Goal: Task Accomplishment & Management: Manage account settings

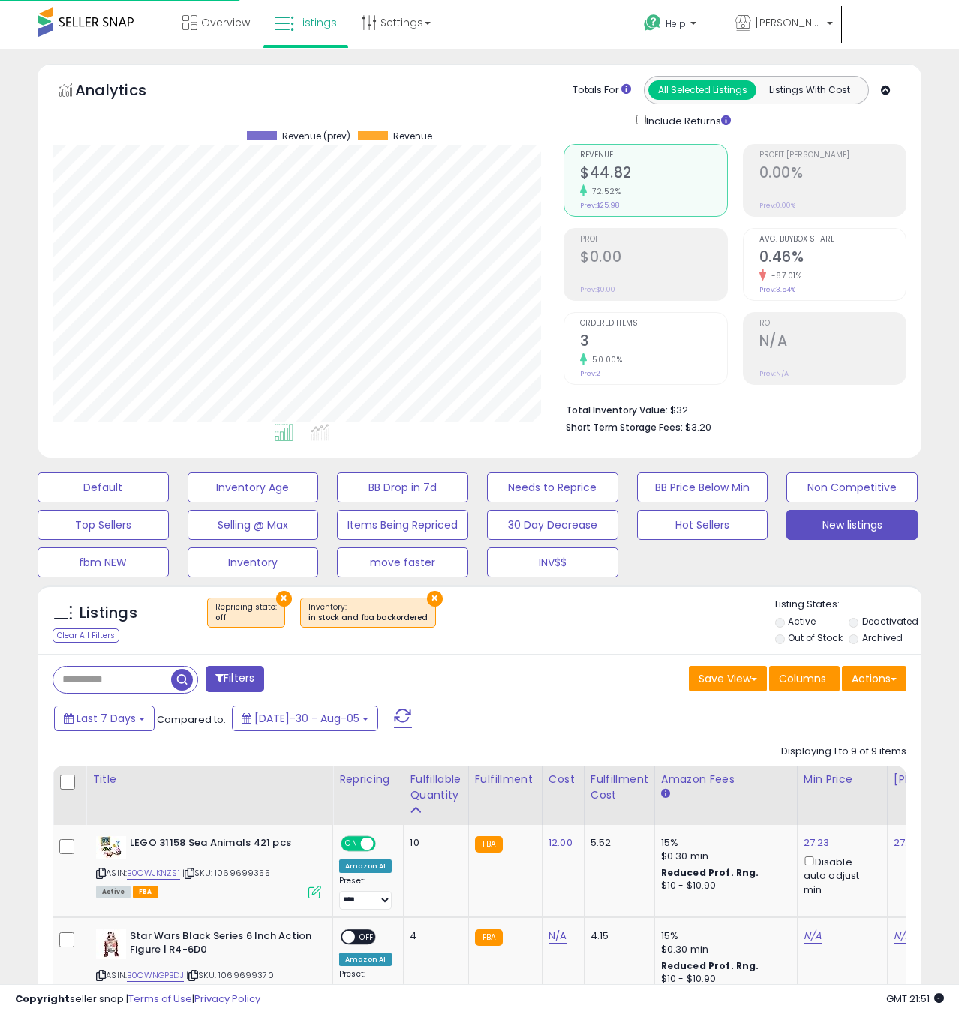
select select "**"
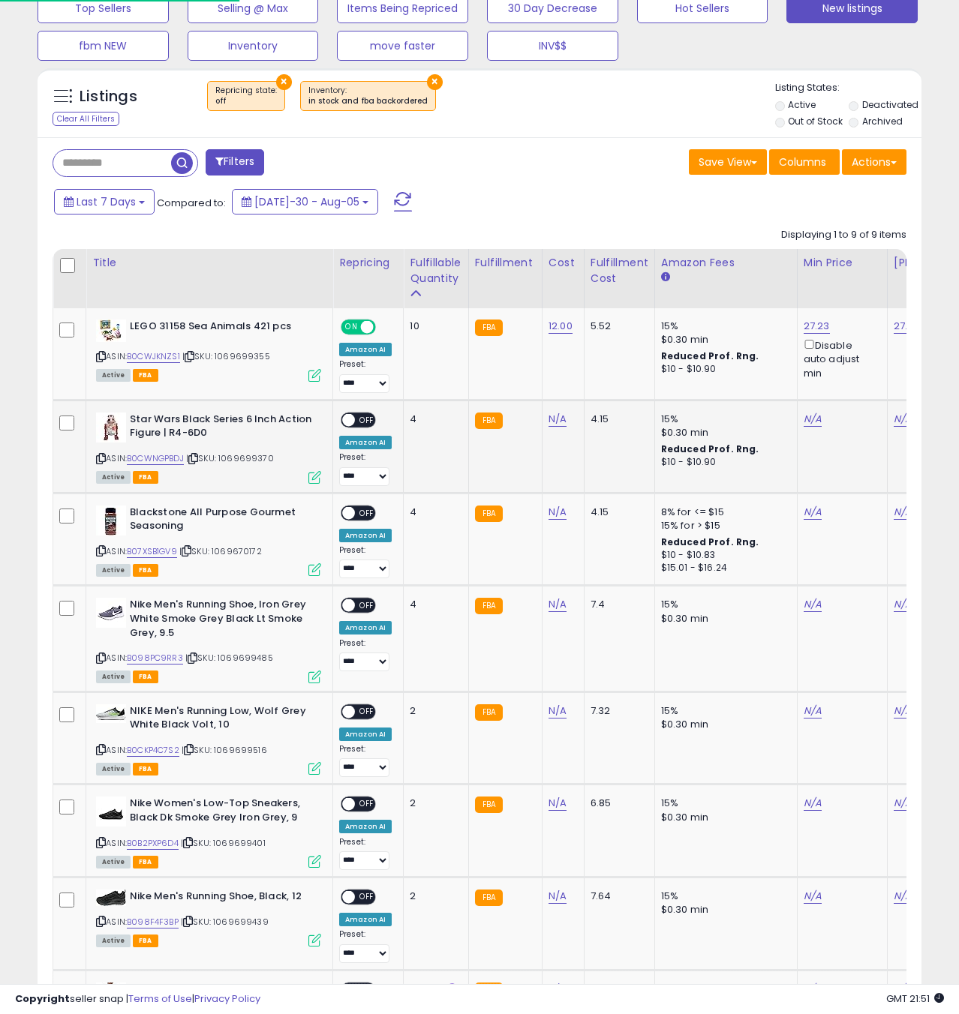
scroll to position [308, 511]
click at [101, 458] on icon at bounding box center [101, 459] width 10 height 8
click at [558, 421] on link "N/A" at bounding box center [557, 419] width 18 height 15
type input "**"
click at [606, 383] on icon "submit" at bounding box center [601, 381] width 9 height 9
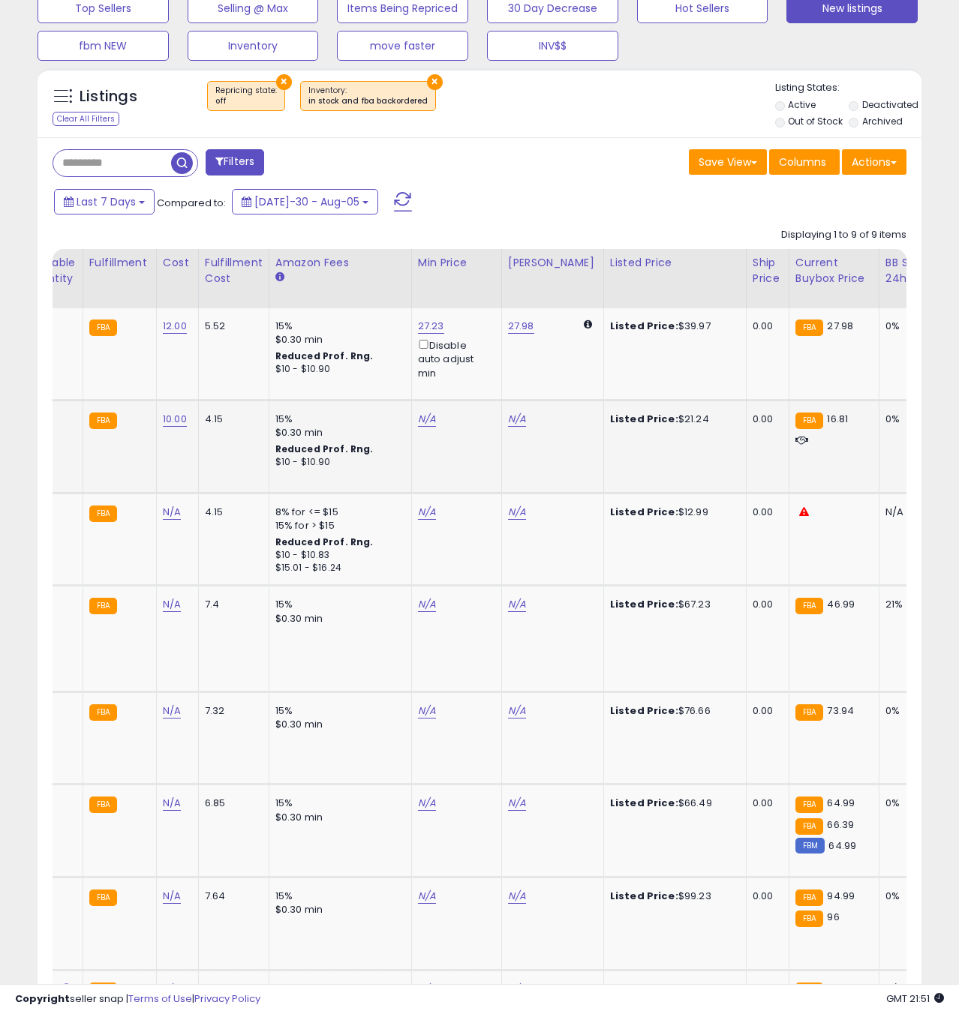
scroll to position [0, 388]
click at [431, 424] on div "N/A" at bounding box center [452, 420] width 72 height 14
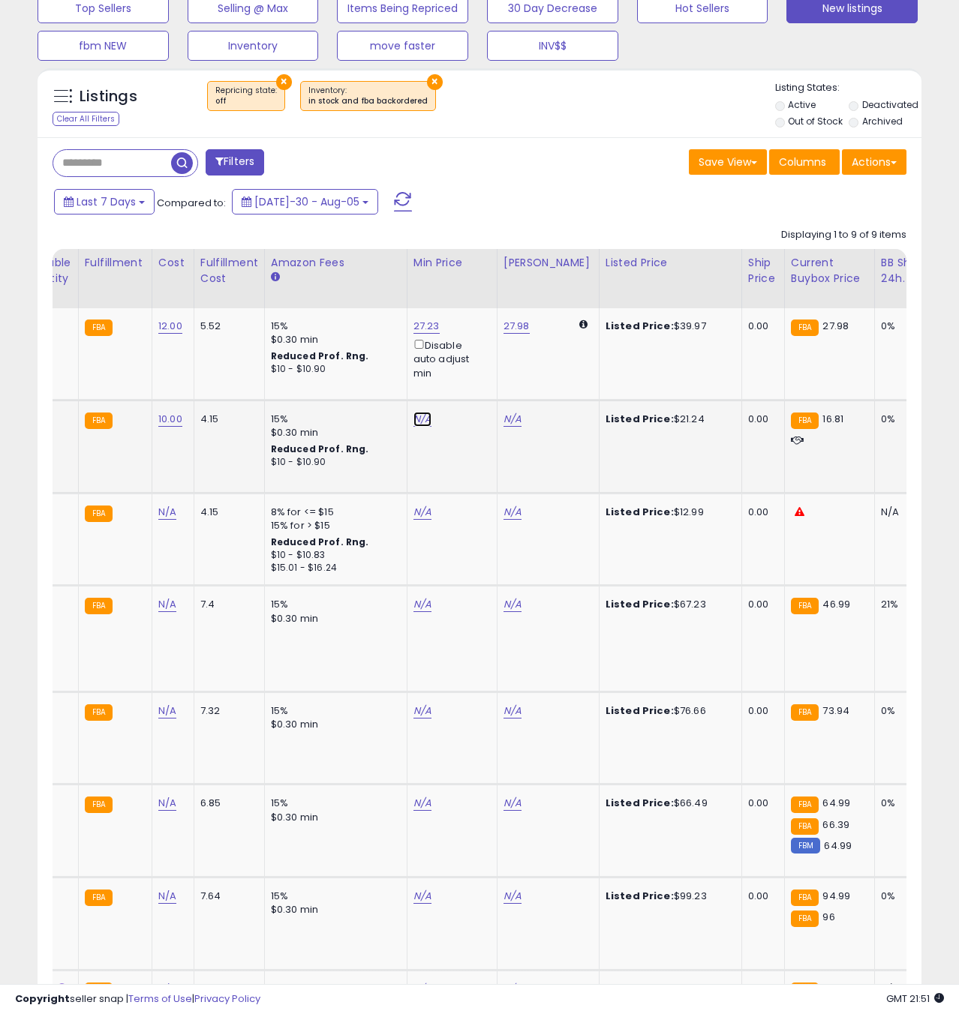
click at [424, 422] on link "N/A" at bounding box center [422, 419] width 18 height 15
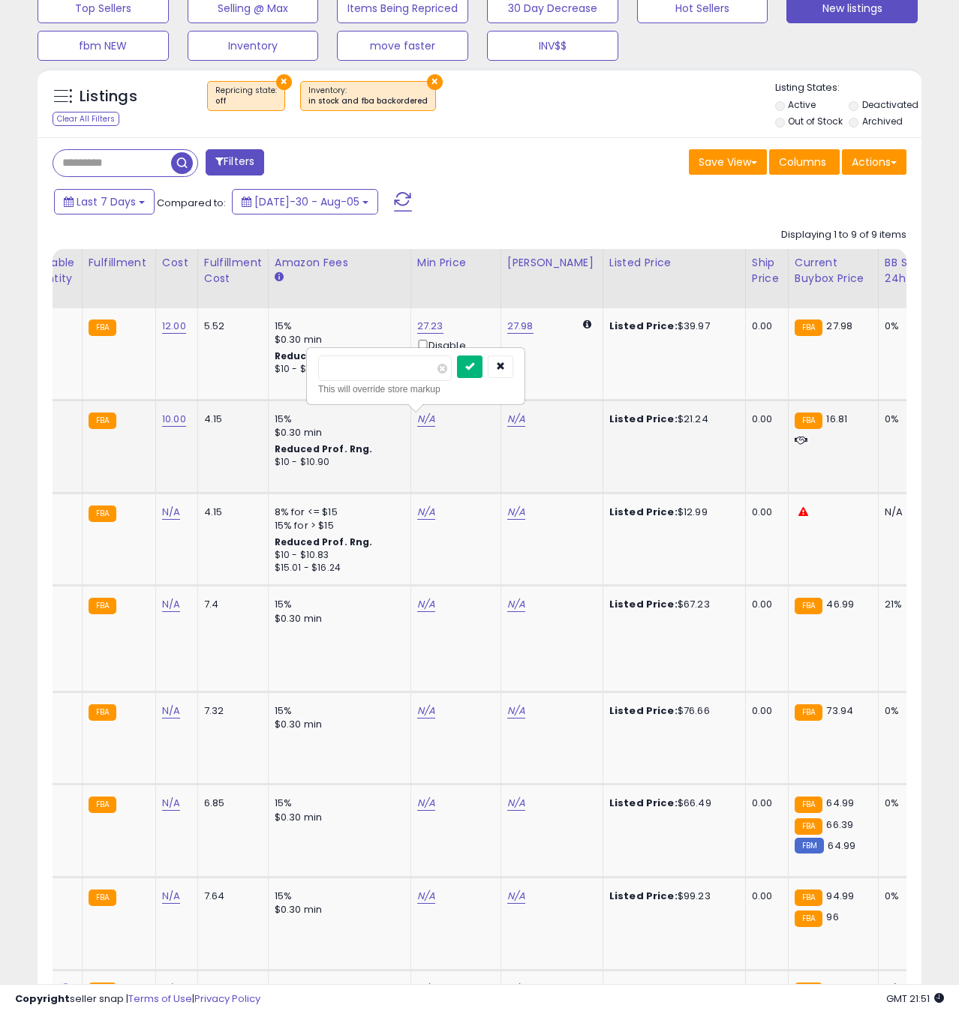
type input "*****"
click at [482, 365] on button "submit" at bounding box center [470, 367] width 26 height 23
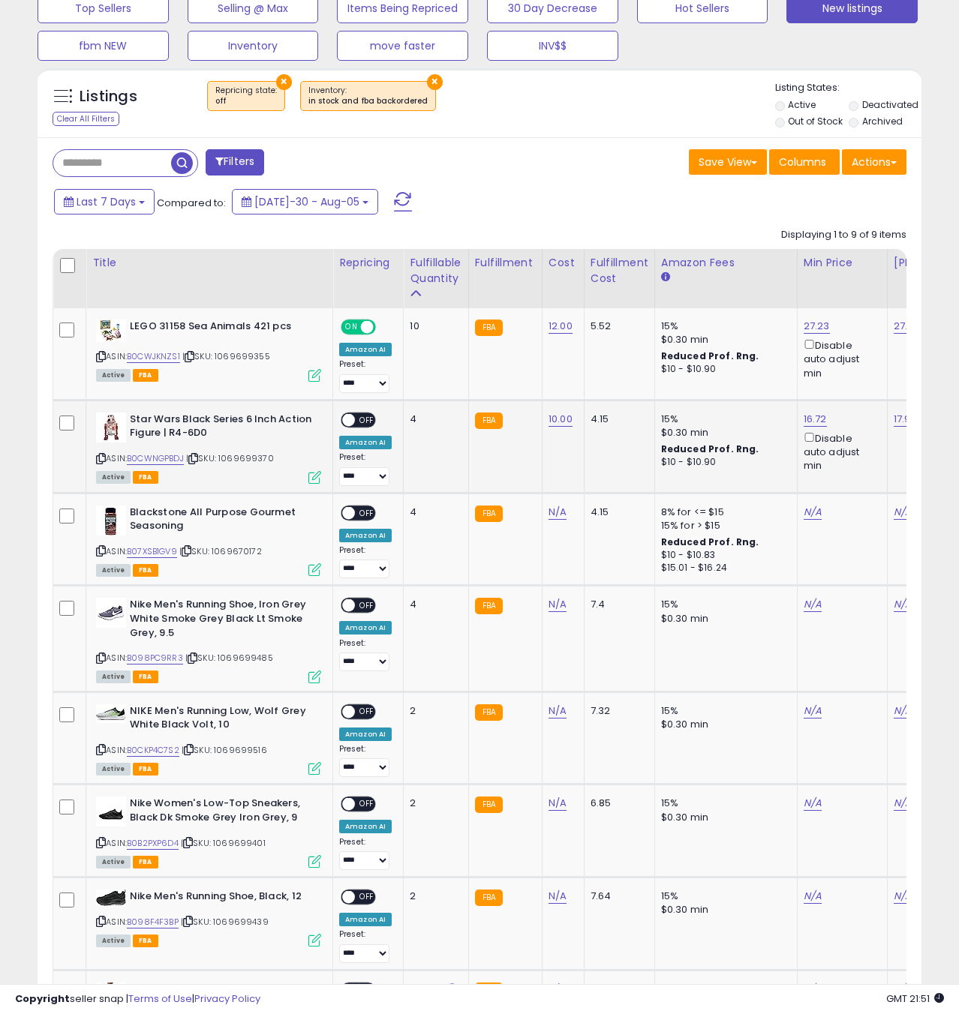
click at [314, 476] on icon at bounding box center [314, 477] width 13 height 13
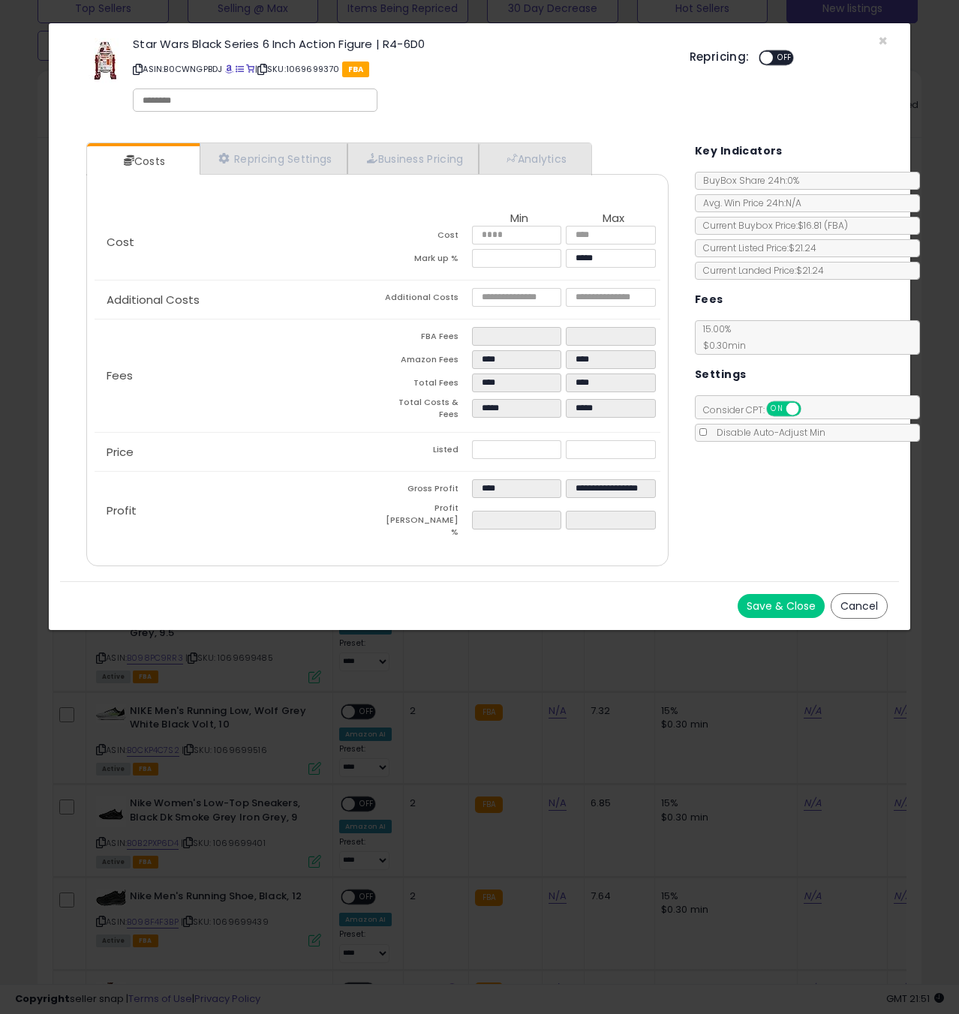
click at [804, 594] on button "Save & Close" at bounding box center [781, 606] width 87 height 24
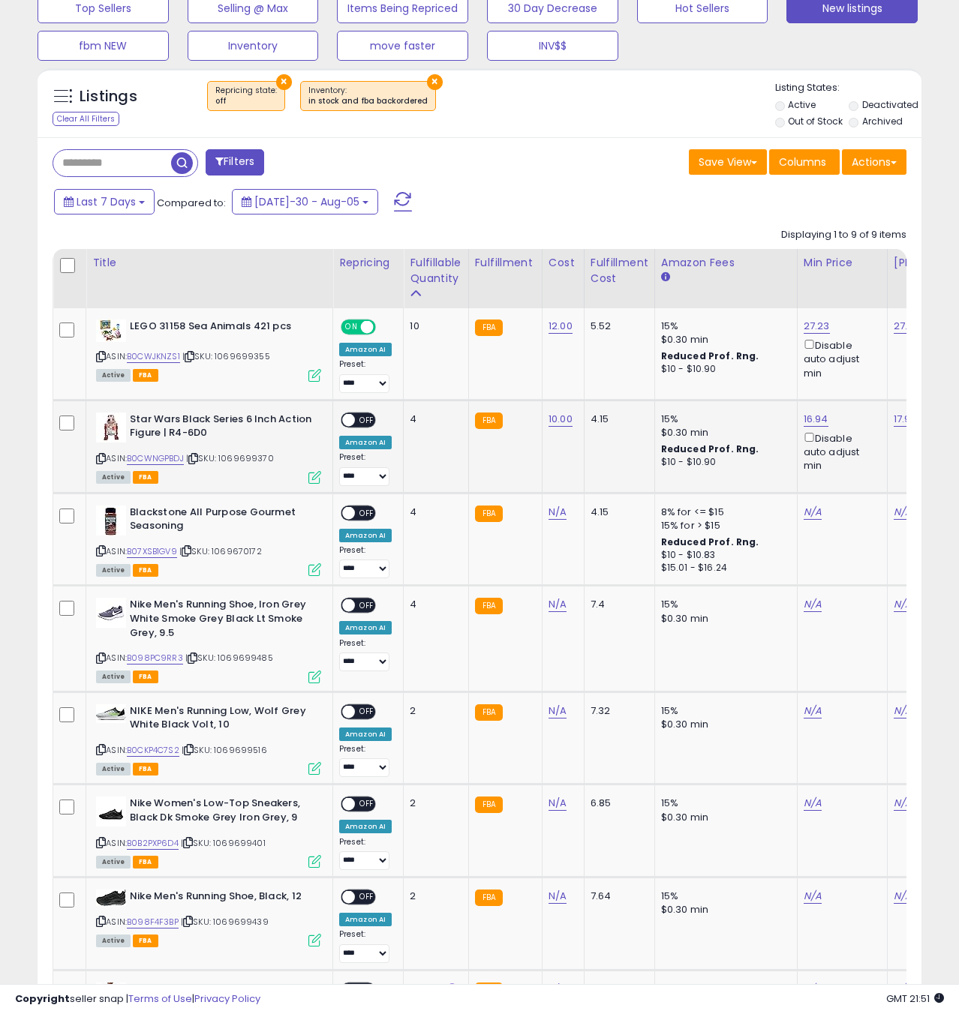
click at [360, 418] on span "OFF" at bounding box center [367, 419] width 24 height 13
click at [559, 515] on link "N/A" at bounding box center [557, 512] width 18 height 15
type input "****"
click at [606, 476] on icon "submit" at bounding box center [601, 474] width 9 height 9
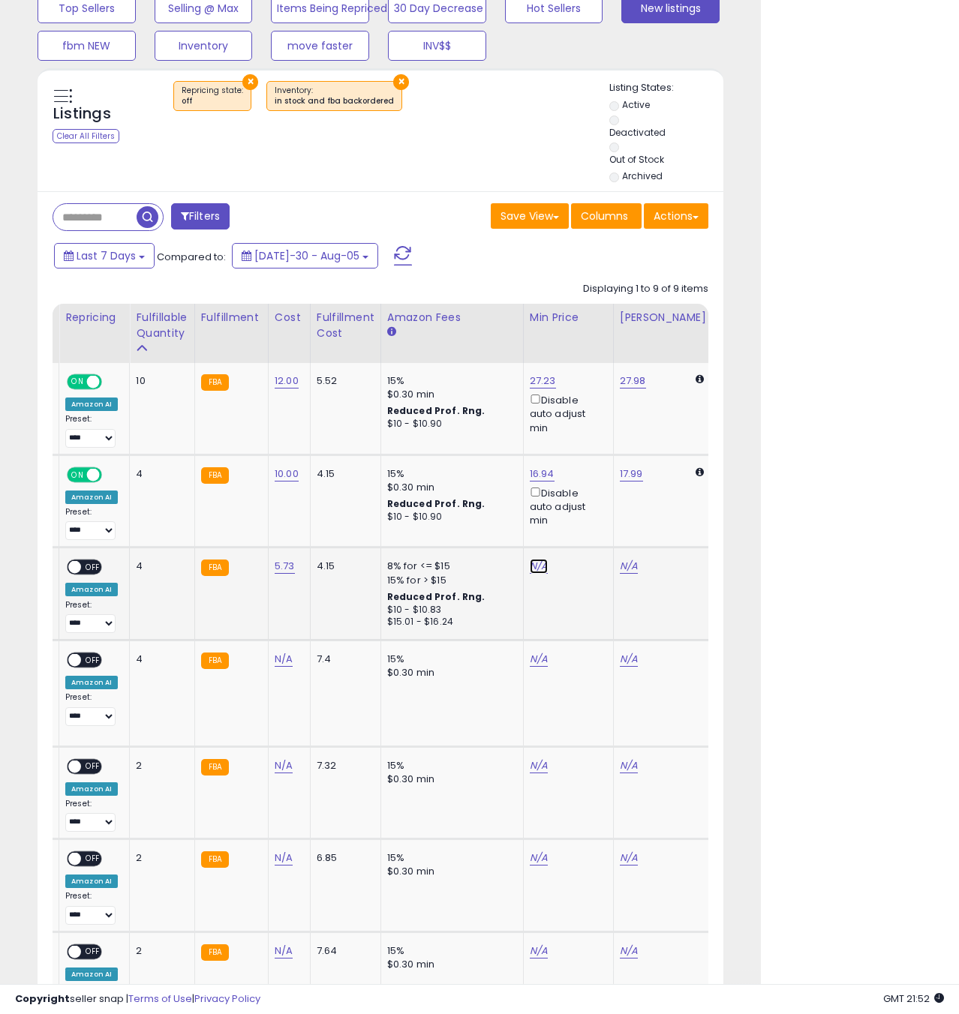
click at [534, 566] on link "N/A" at bounding box center [539, 566] width 18 height 15
type input "*****"
click at [587, 518] on icon "submit" at bounding box center [582, 513] width 9 height 9
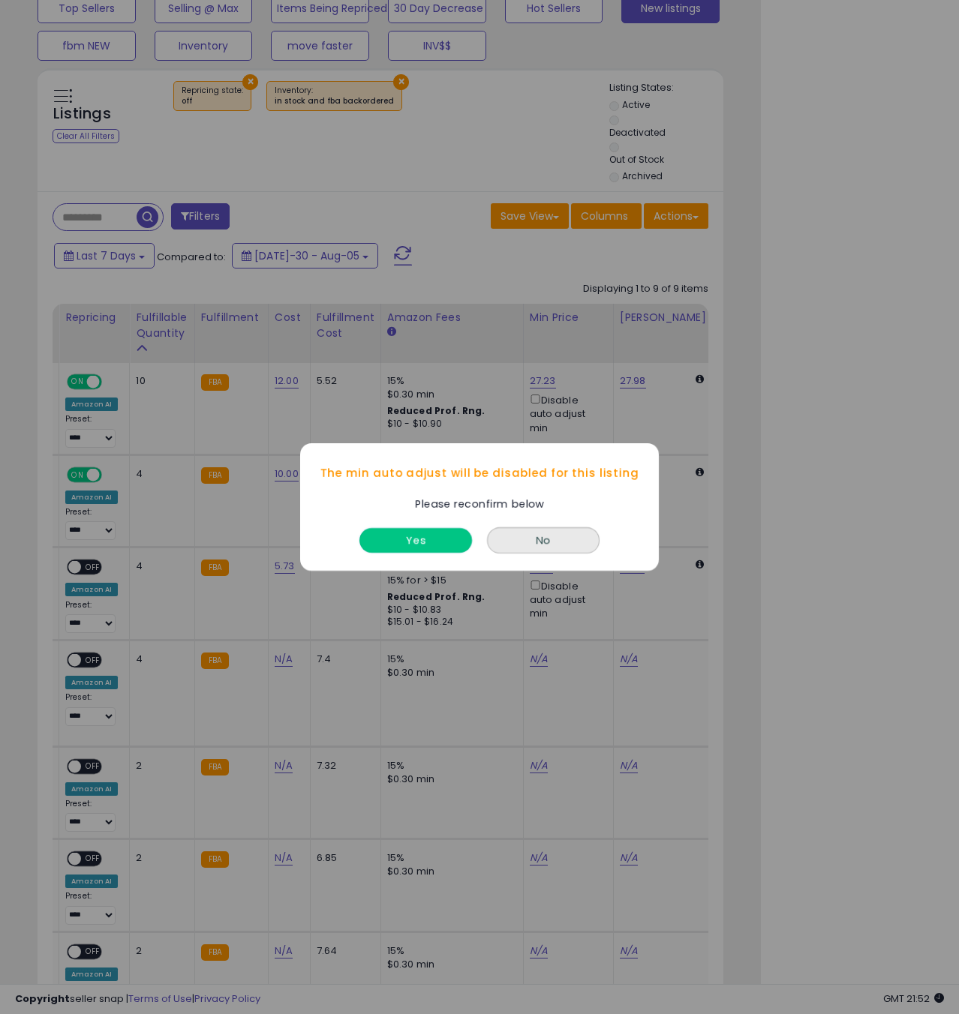
click at [425, 542] on button "Yes" at bounding box center [415, 540] width 113 height 25
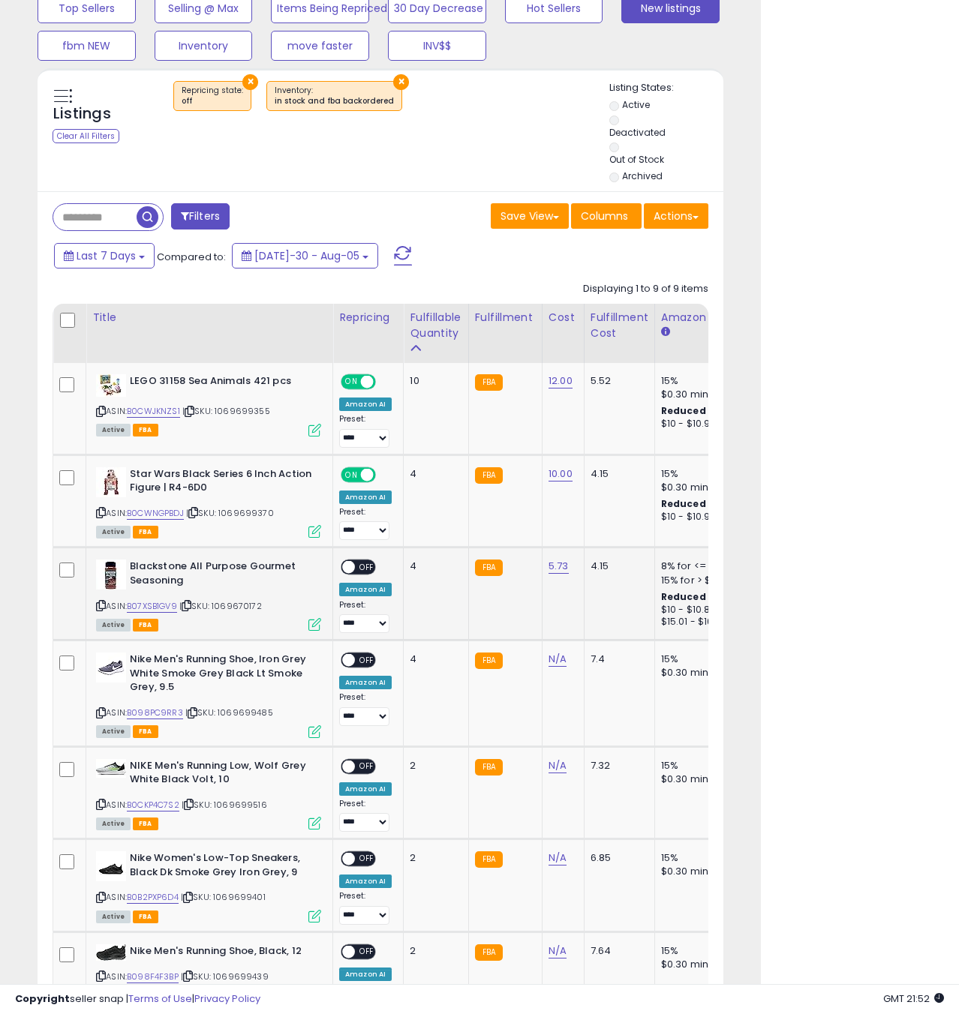
click at [366, 567] on span "OFF" at bounding box center [367, 567] width 24 height 13
click at [101, 711] on icon at bounding box center [101, 713] width 10 height 8
click at [312, 622] on icon at bounding box center [314, 624] width 13 height 13
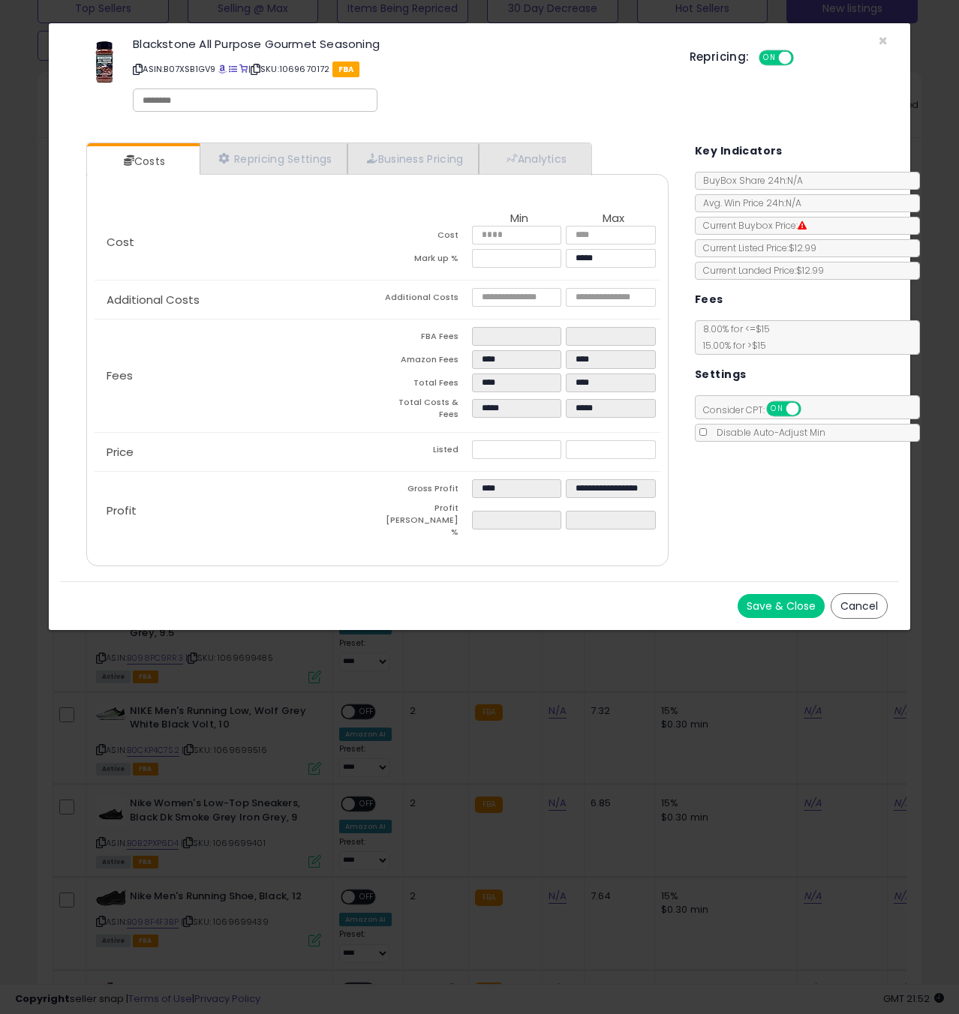
click at [885, 41] on span "×" at bounding box center [883, 41] width 10 height 22
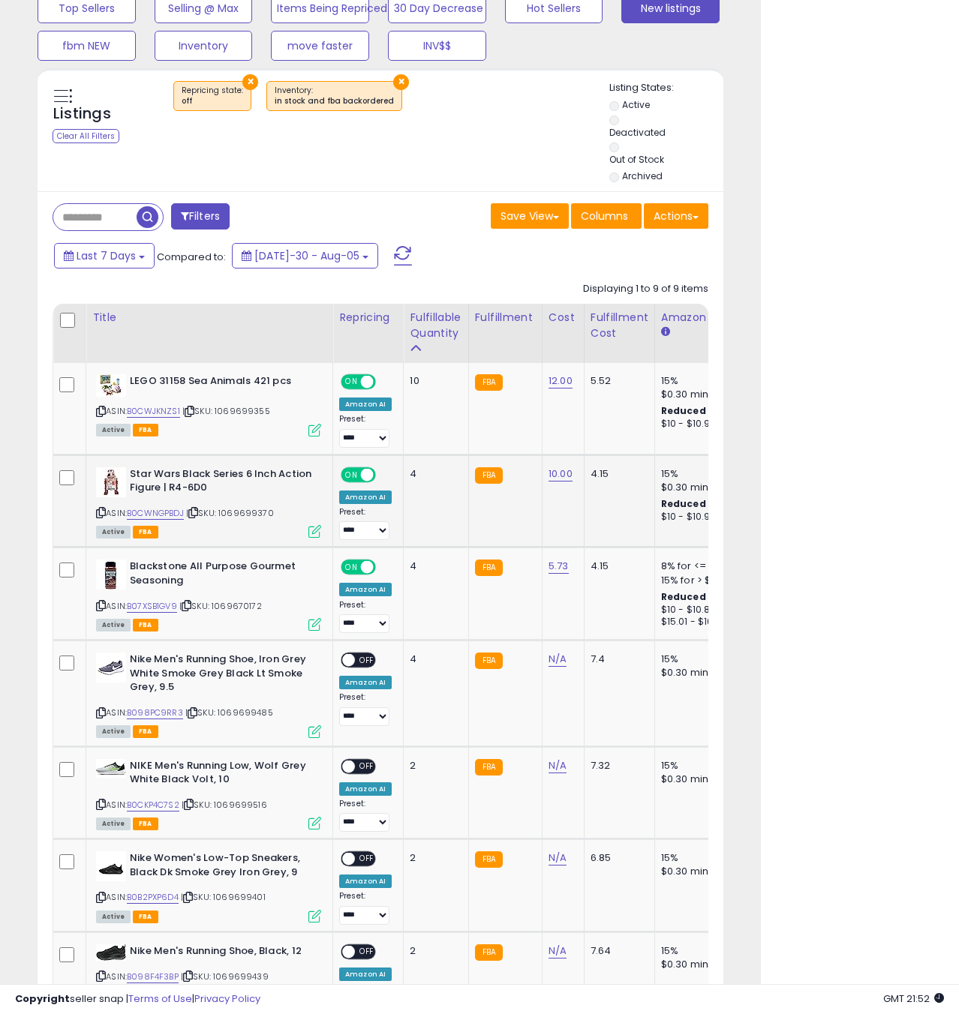
click at [311, 530] on icon at bounding box center [314, 531] width 13 height 13
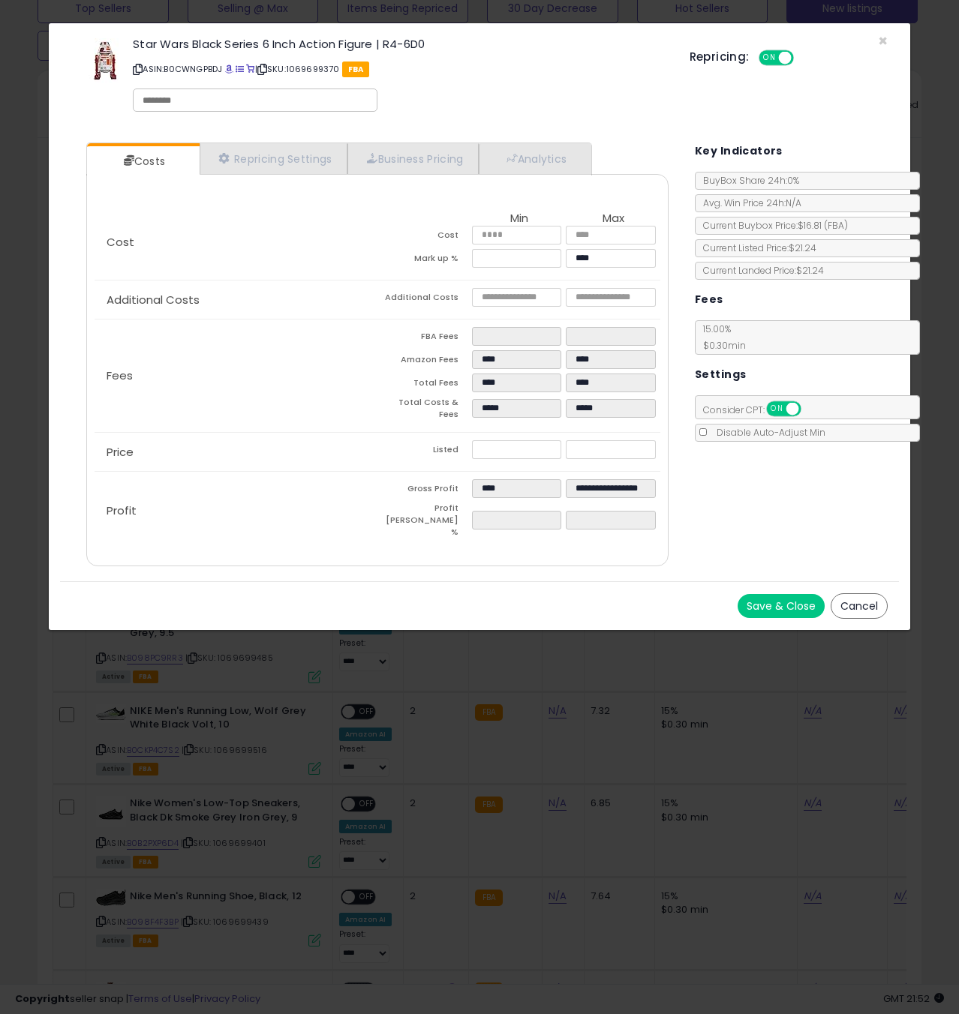
click at [780, 594] on button "Save & Close" at bounding box center [781, 606] width 87 height 24
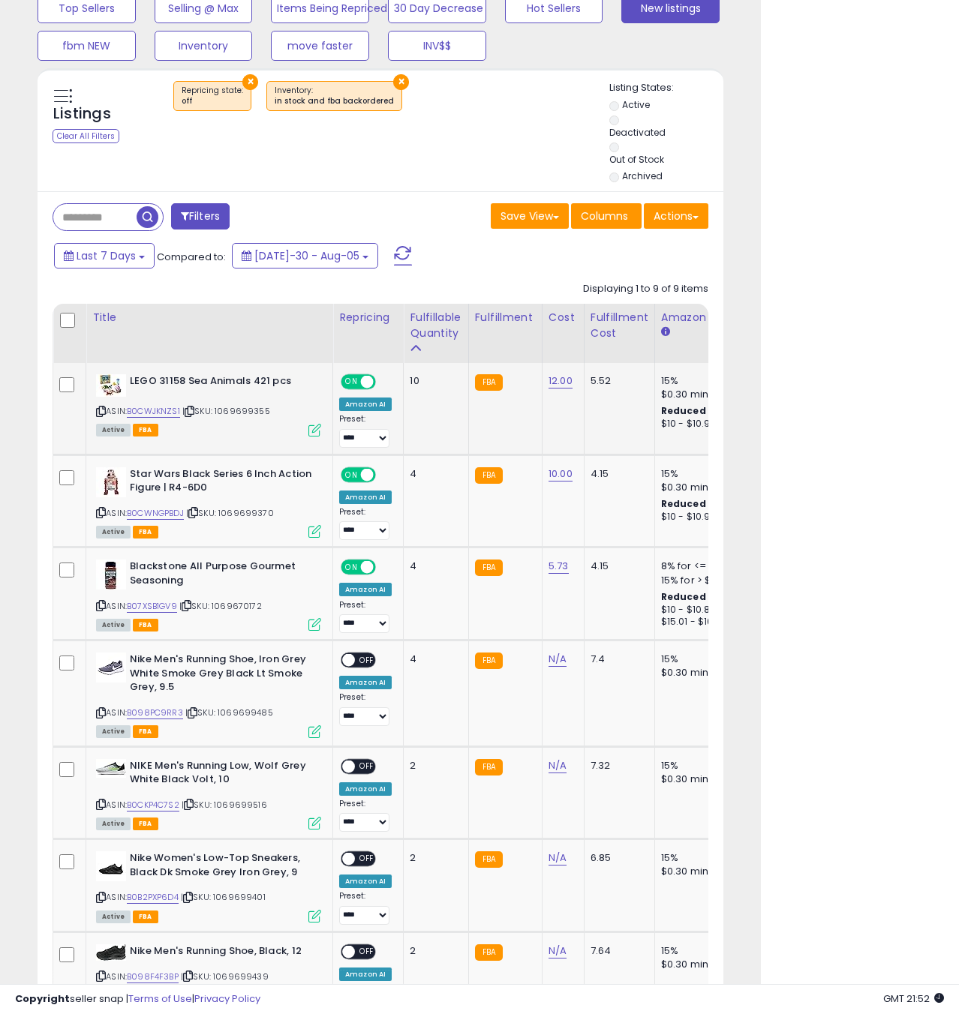
click at [316, 429] on icon at bounding box center [314, 430] width 13 height 13
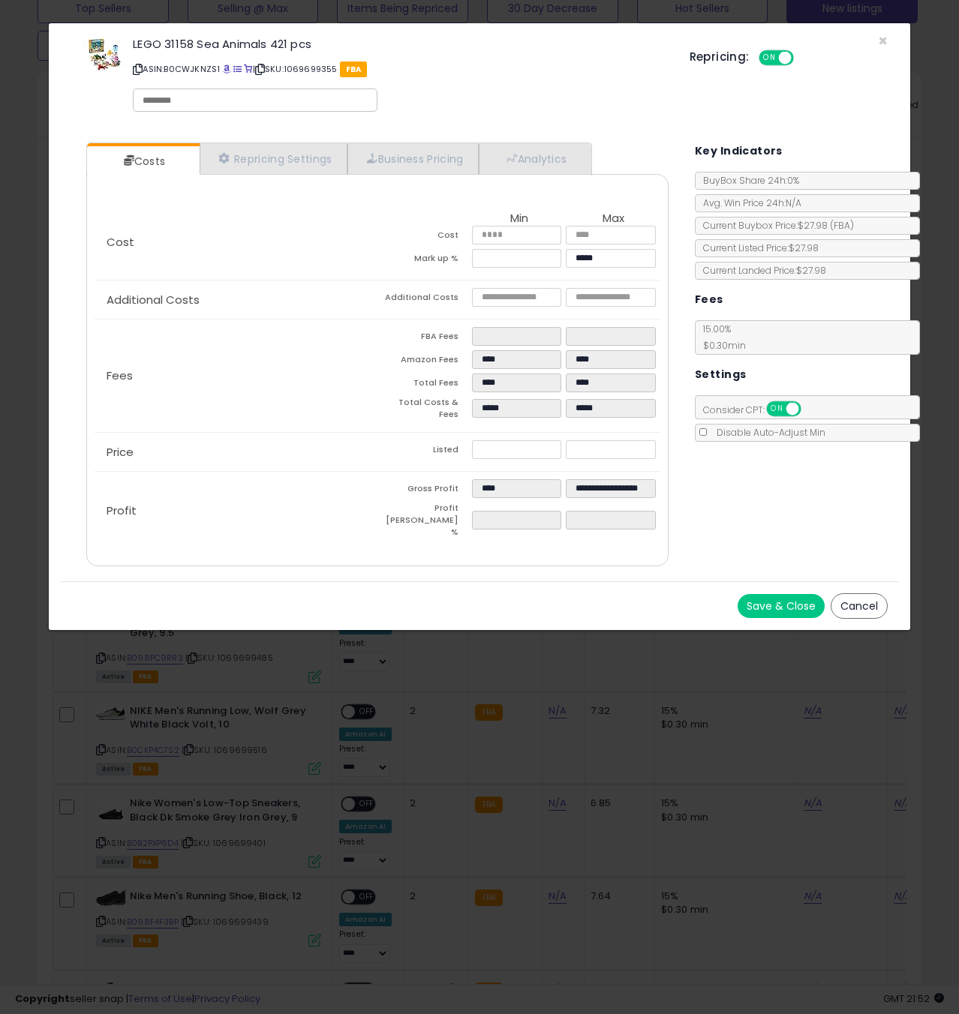
click at [792, 594] on button "Save & Close" at bounding box center [781, 606] width 87 height 24
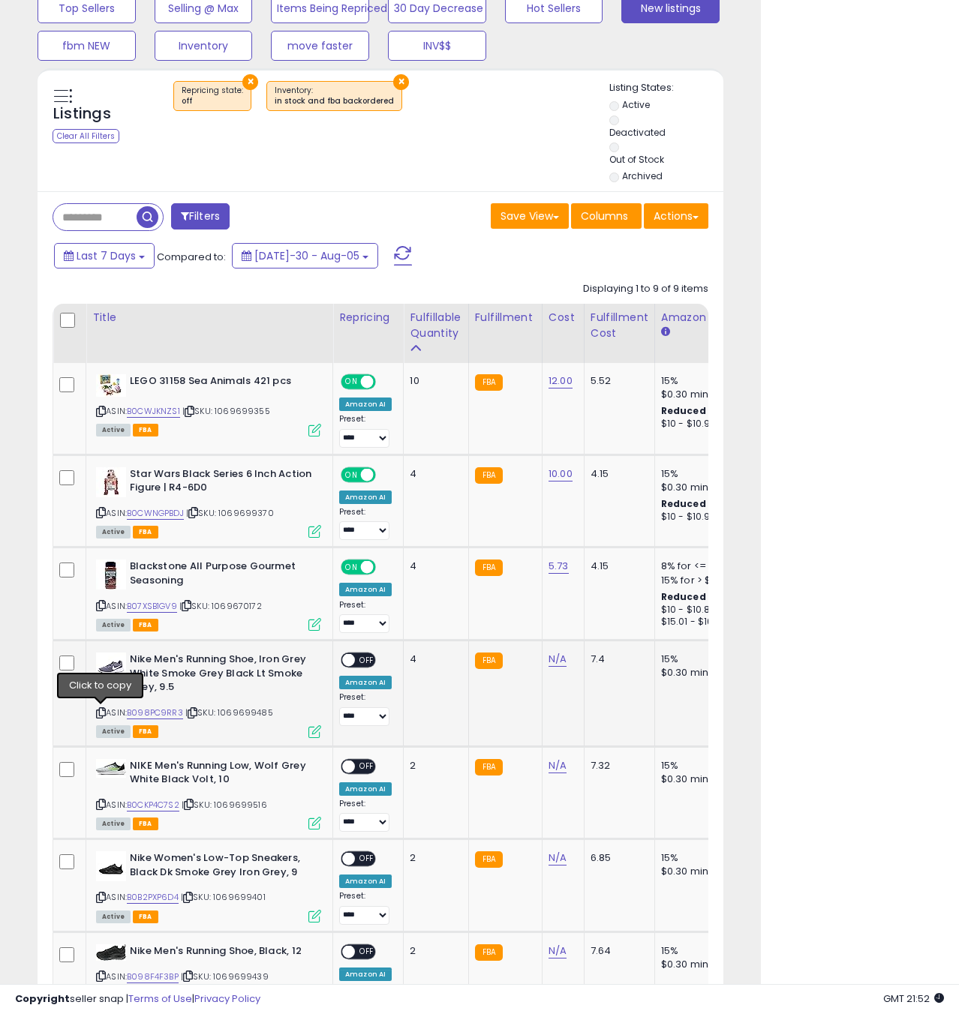
click at [100, 712] on icon at bounding box center [101, 713] width 10 height 8
click at [553, 661] on link "N/A" at bounding box center [557, 659] width 18 height 15
type input "**"
click at [606, 619] on icon "submit" at bounding box center [601, 621] width 9 height 9
click at [104, 803] on icon at bounding box center [101, 805] width 10 height 8
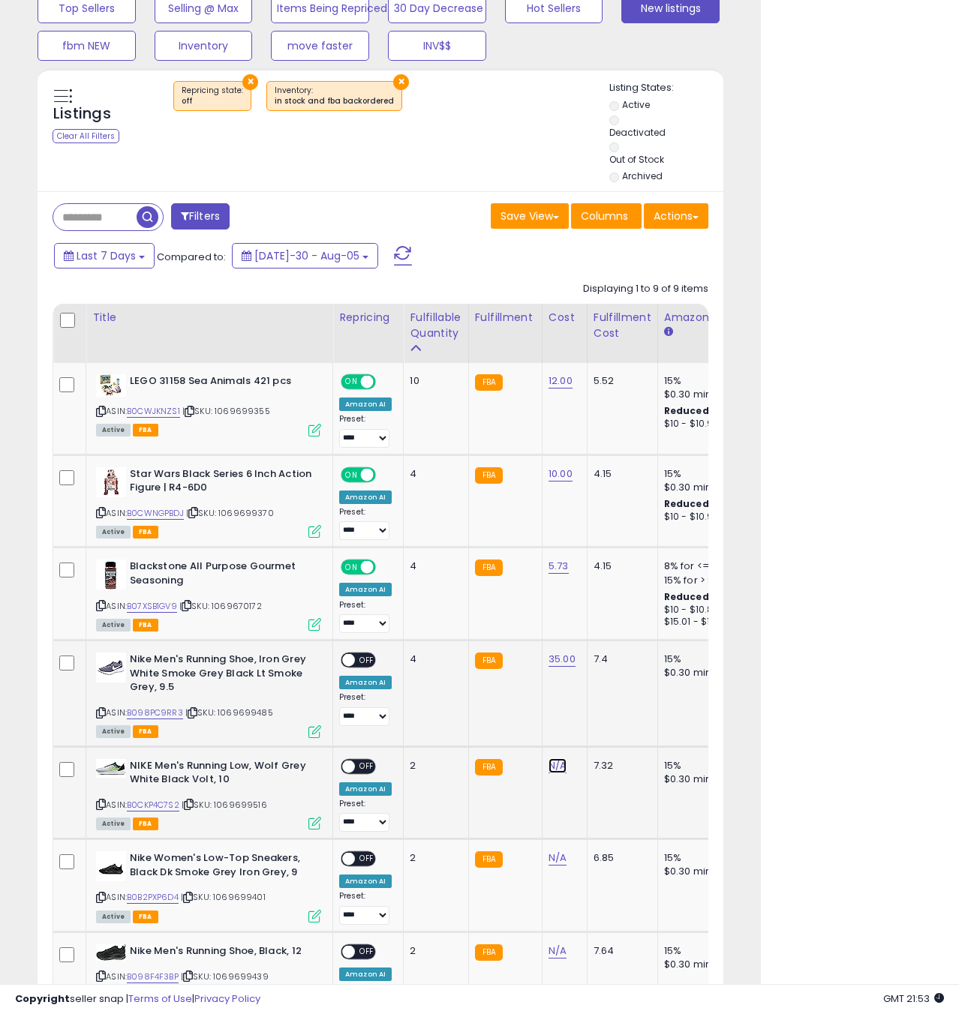
click at [551, 768] on link "N/A" at bounding box center [557, 766] width 18 height 15
type input "**"
click at [606, 728] on icon "submit" at bounding box center [601, 727] width 9 height 9
click at [100, 894] on icon at bounding box center [101, 898] width 10 height 8
click at [557, 861] on link "N/A" at bounding box center [557, 858] width 18 height 15
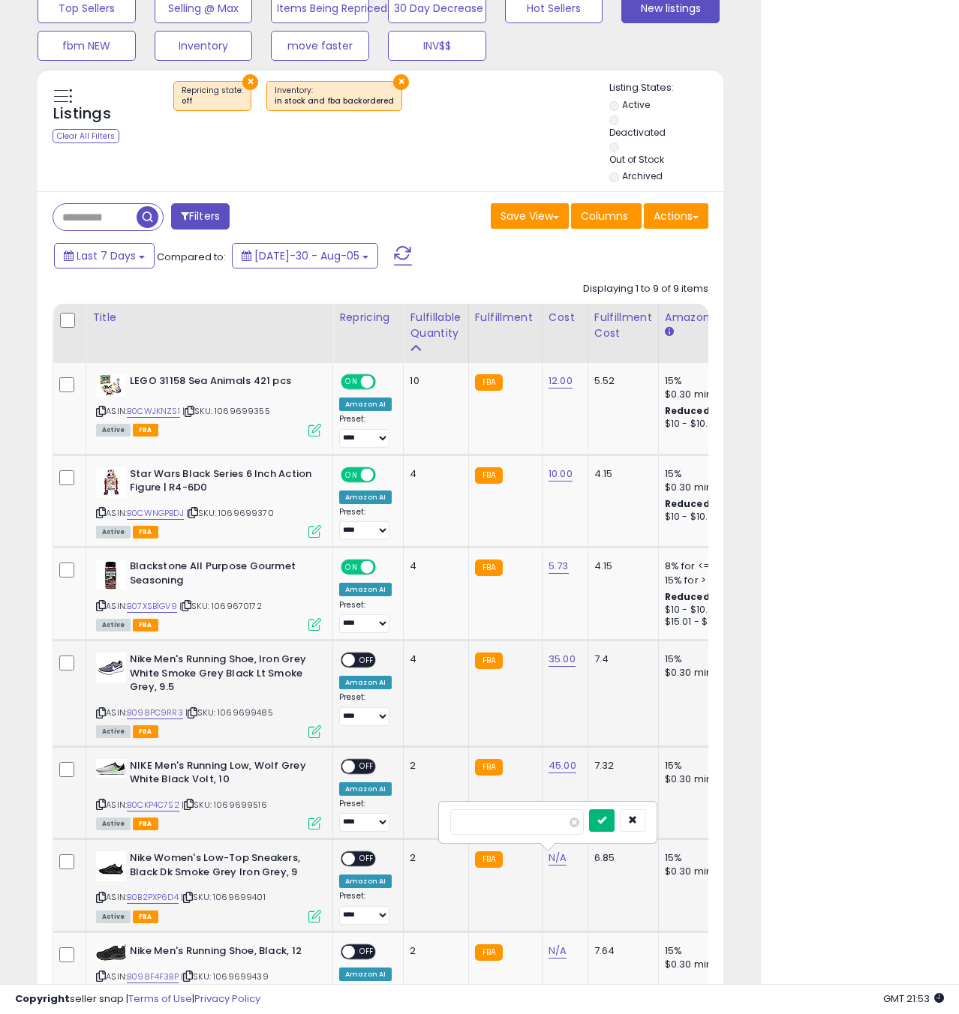
type input "**"
click at [606, 816] on icon "submit" at bounding box center [601, 820] width 9 height 9
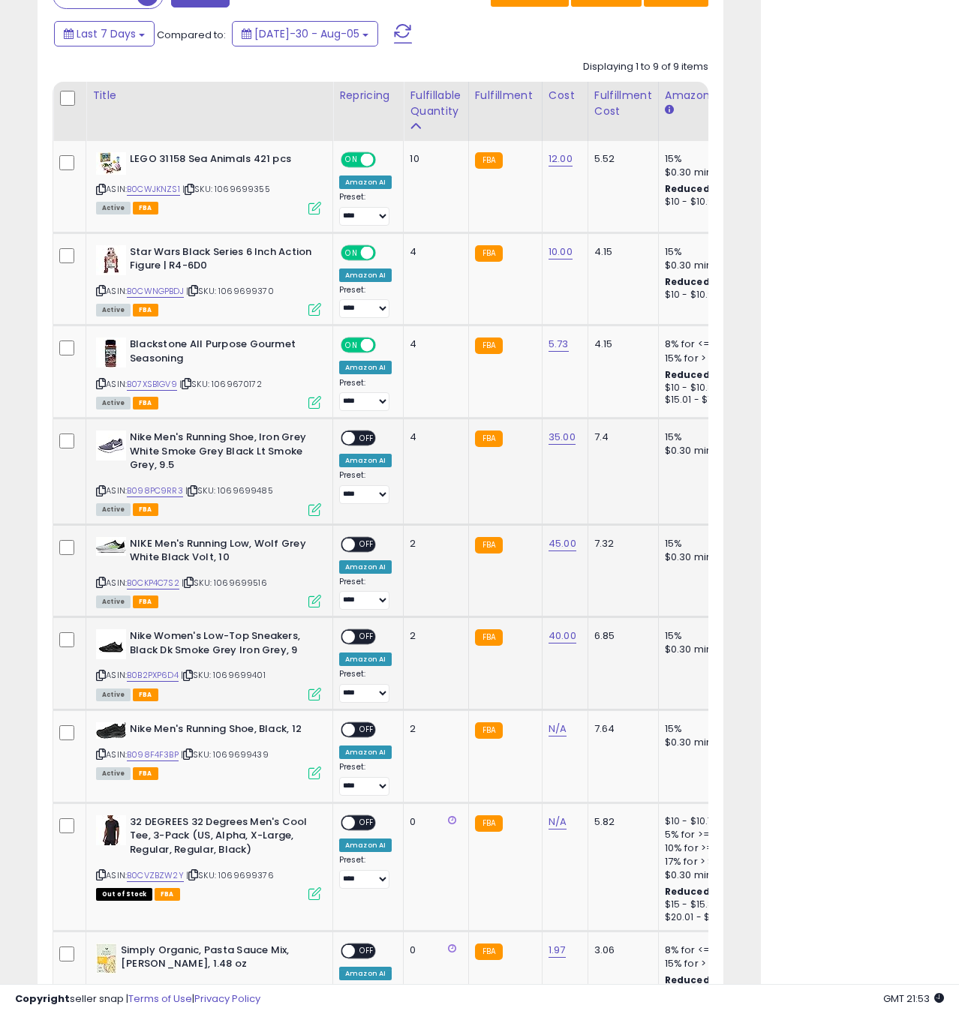
scroll to position [750, 0]
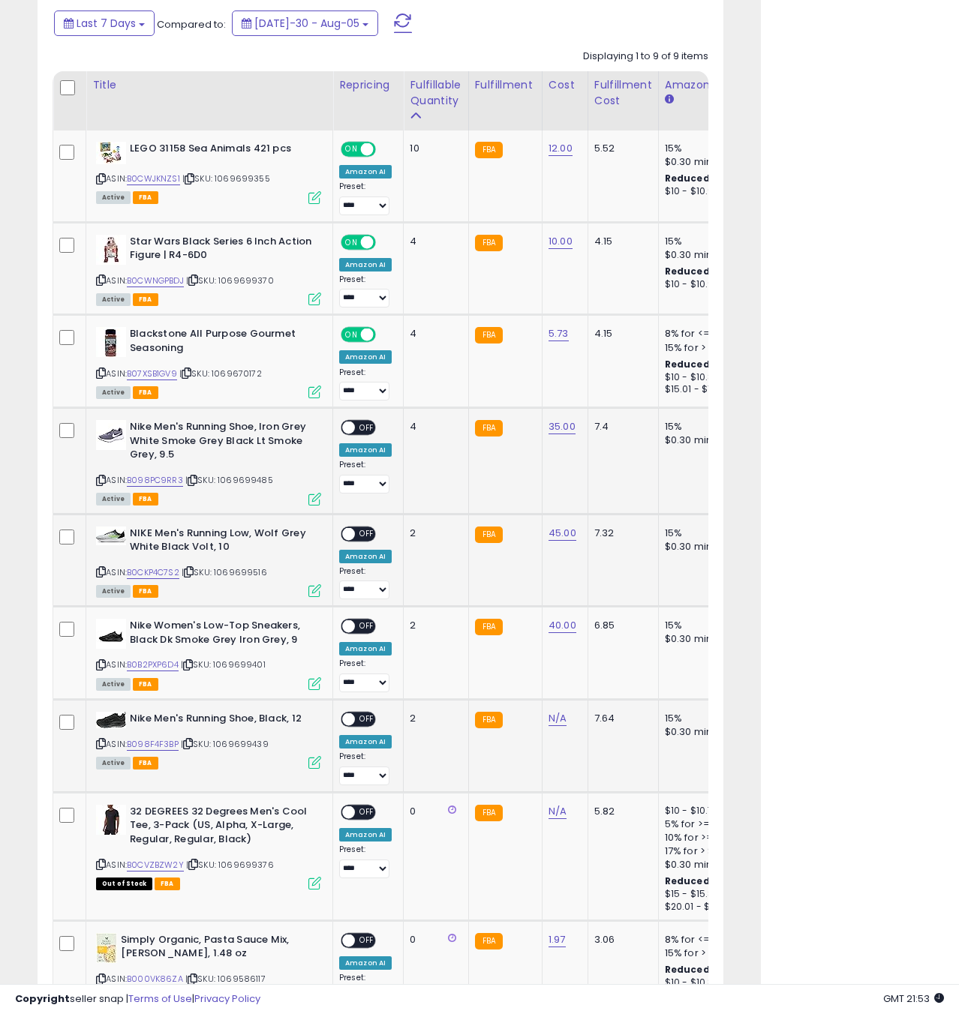
click at [102, 744] on icon at bounding box center [101, 744] width 10 height 8
click at [554, 720] on link "N/A" at bounding box center [557, 718] width 18 height 15
type input "**"
click at [606, 684] on icon "submit" at bounding box center [601, 680] width 9 height 9
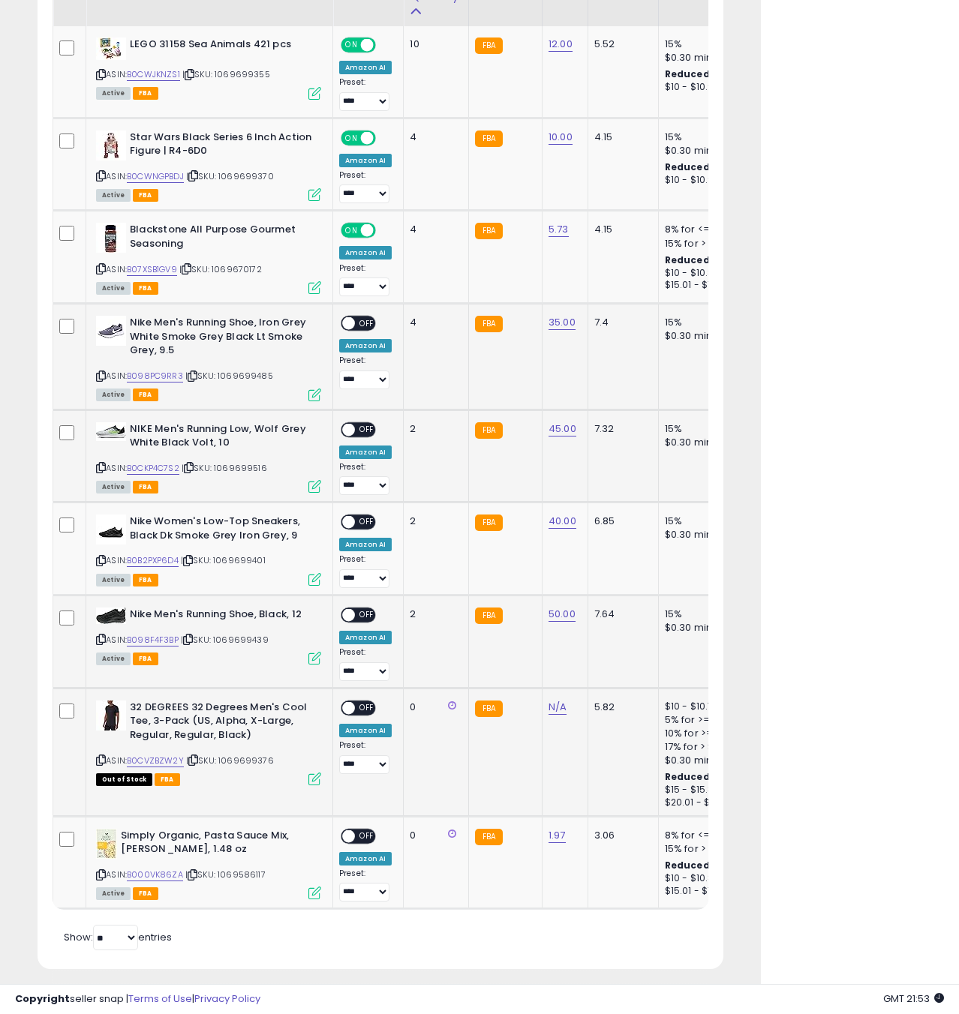
scroll to position [866, 0]
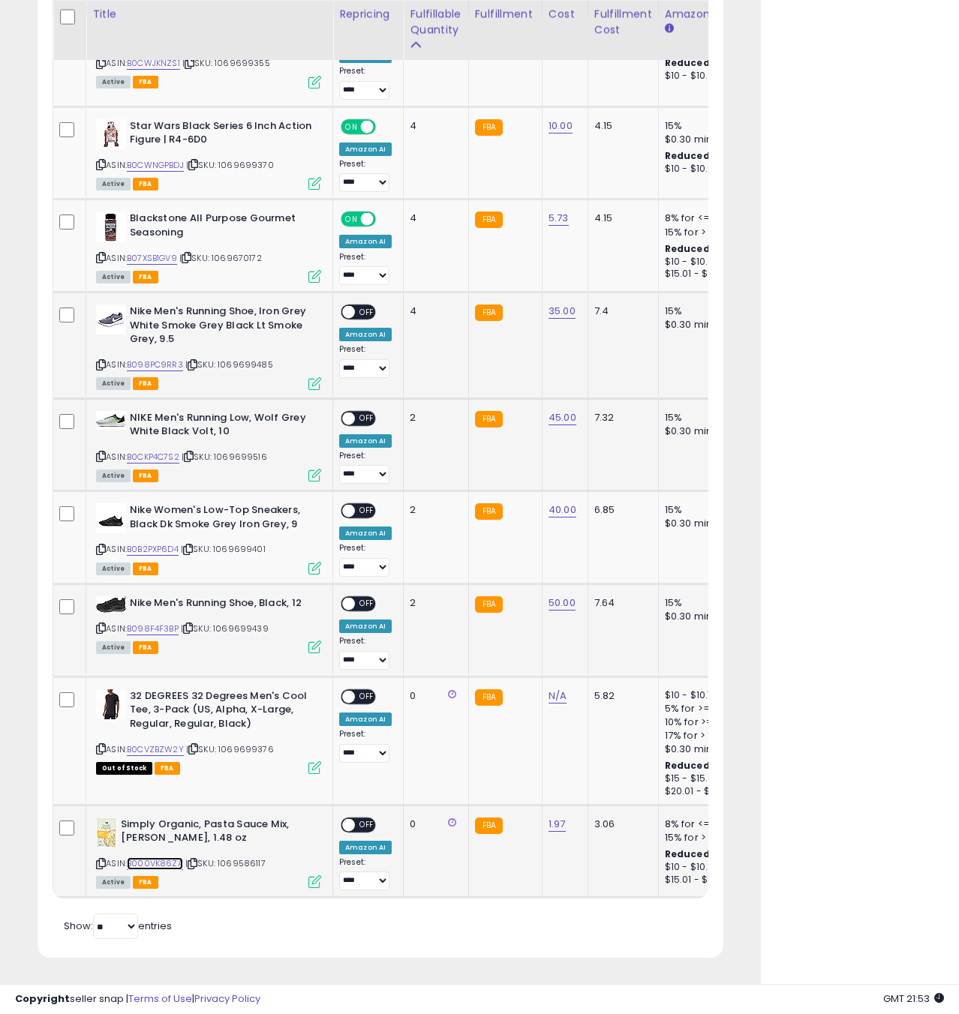
click at [152, 861] on link "B000VK86ZA" at bounding box center [155, 864] width 56 height 13
click at [102, 863] on icon at bounding box center [101, 864] width 10 height 8
click at [101, 861] on icon at bounding box center [101, 864] width 10 height 8
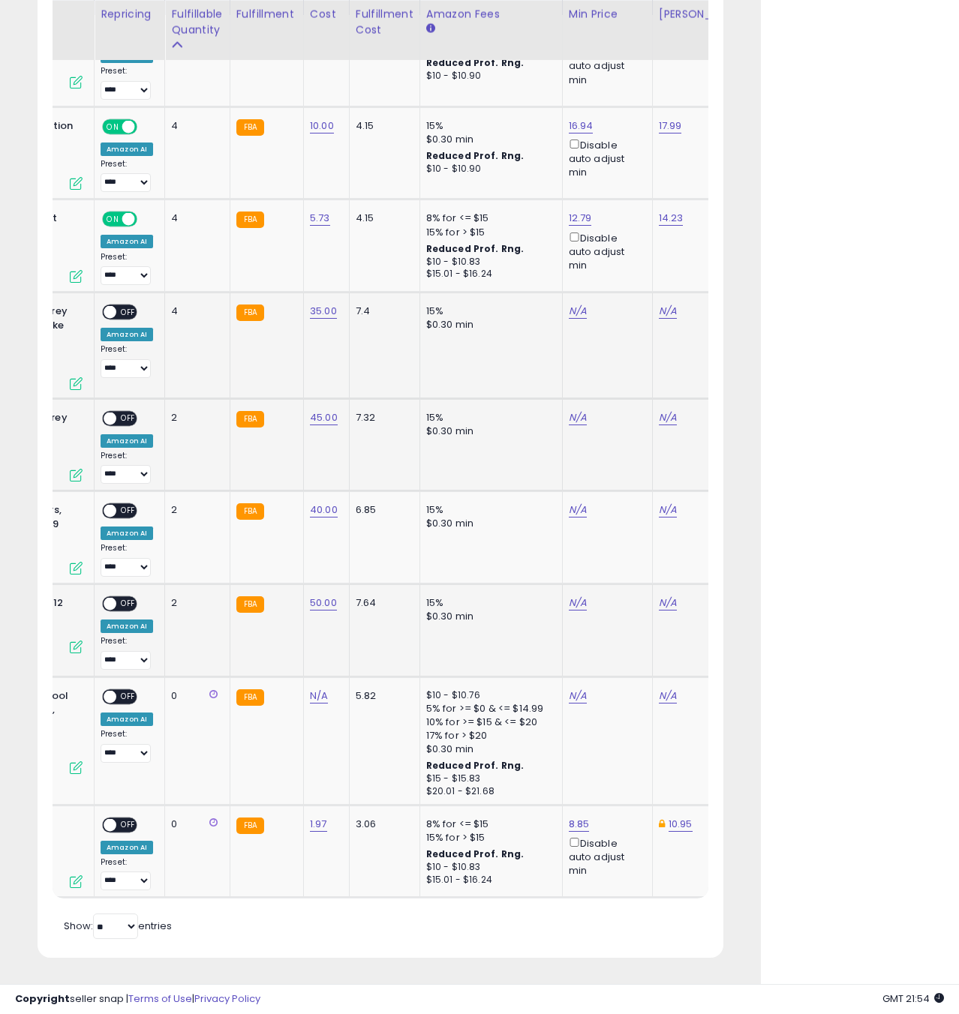
scroll to position [0, 40]
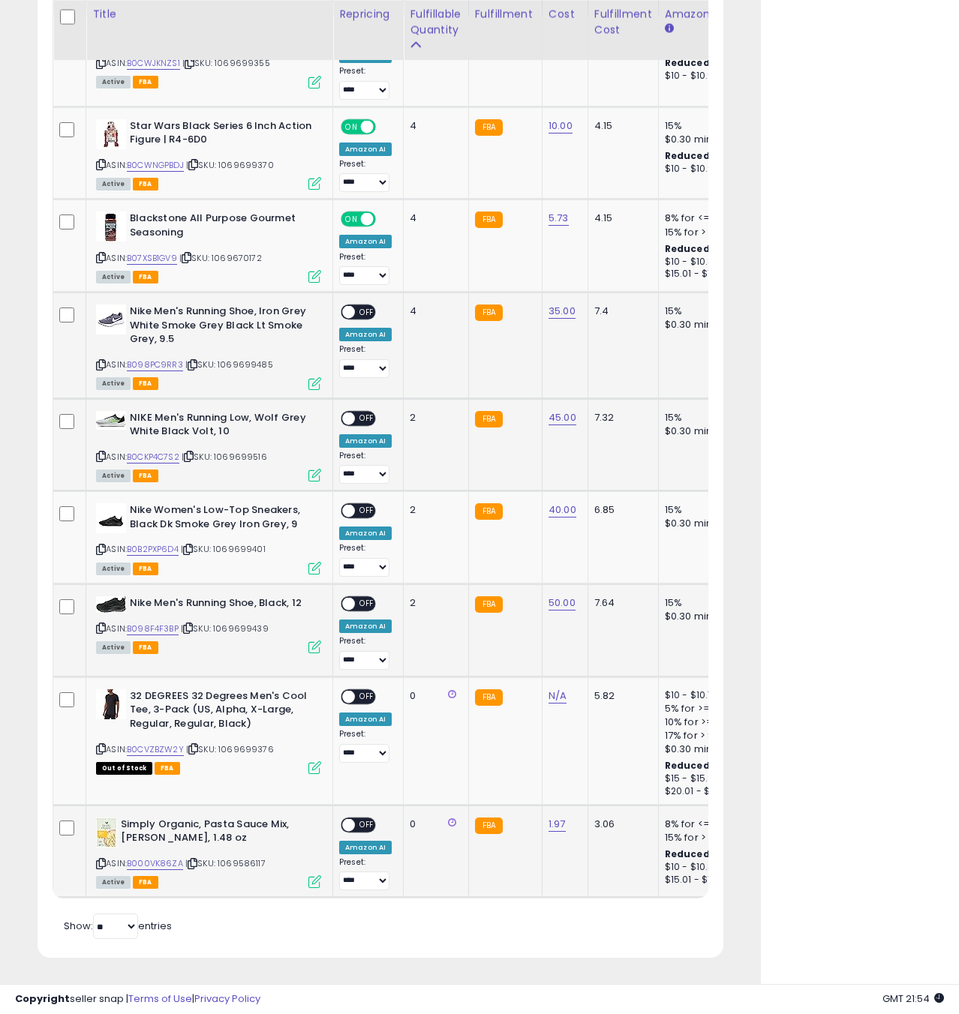
click at [314, 880] on icon at bounding box center [314, 882] width 13 height 13
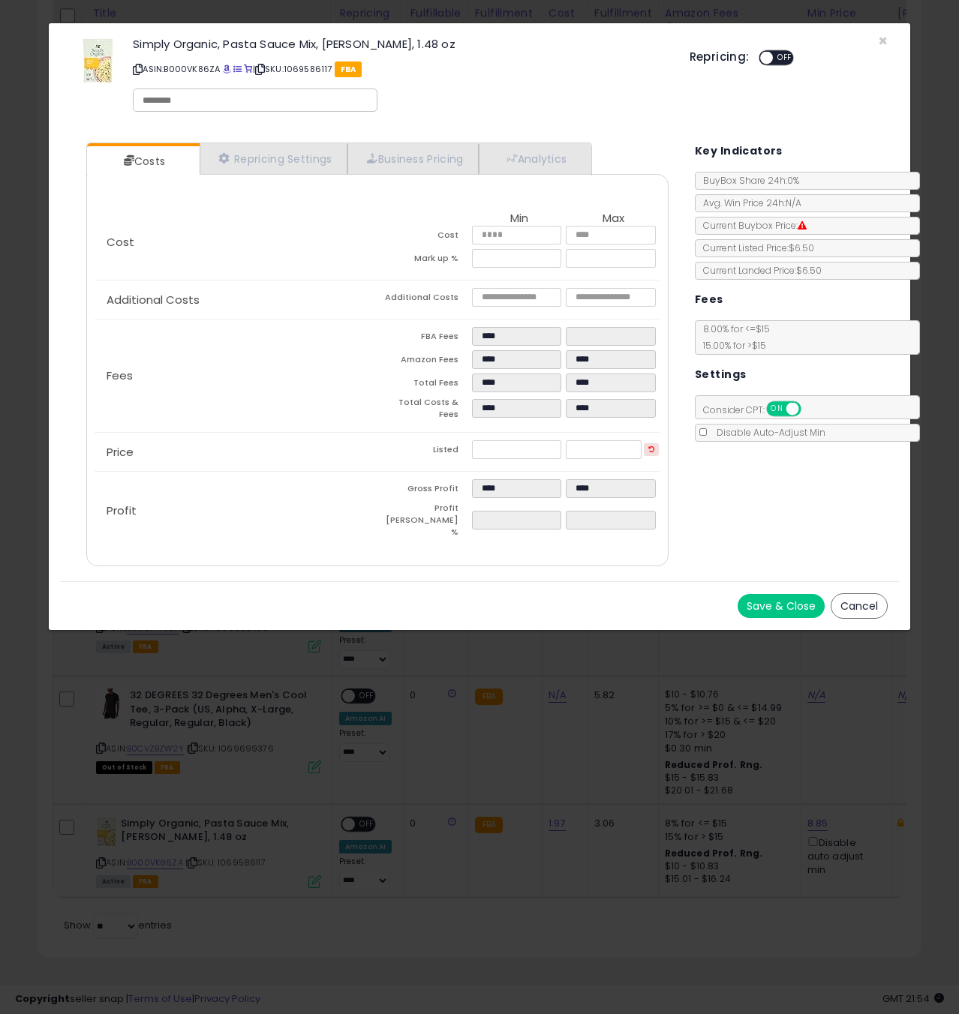
click at [800, 594] on button "Save & Close" at bounding box center [781, 606] width 87 height 24
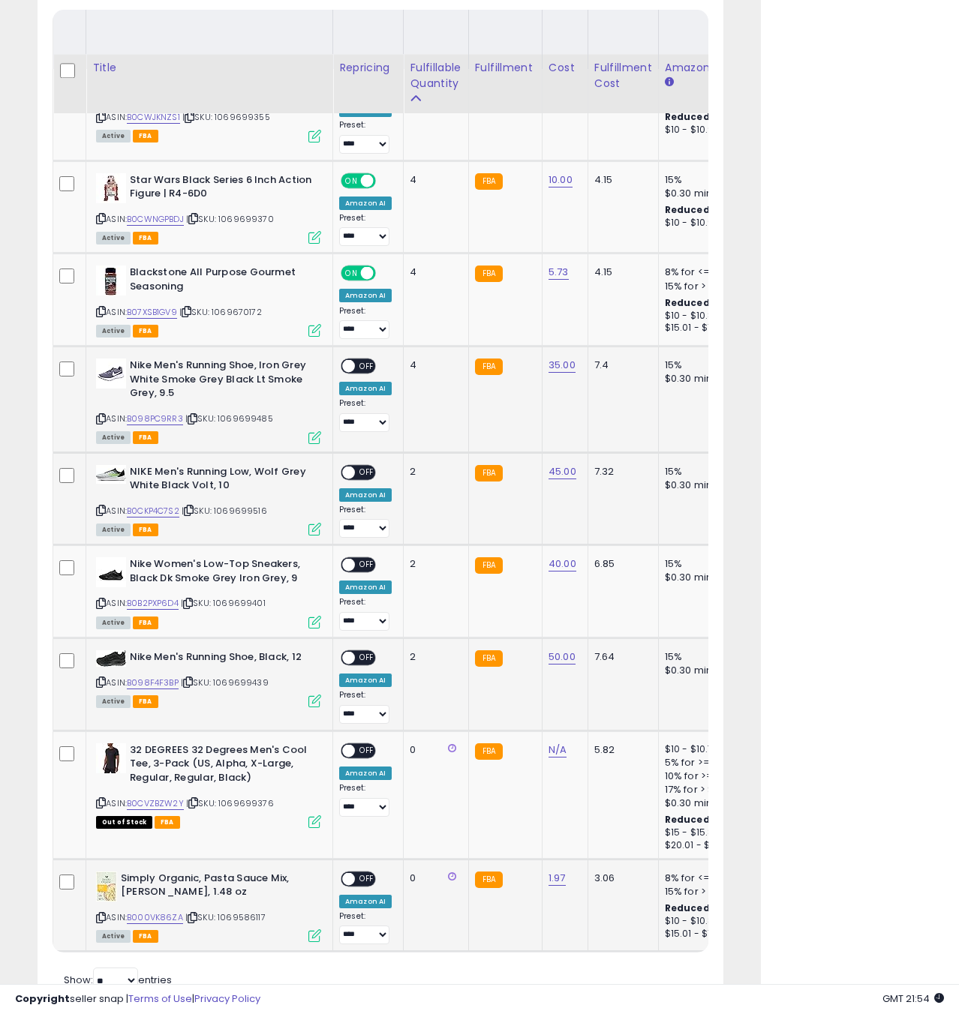
click at [360, 882] on span "OFF" at bounding box center [367, 879] width 24 height 13
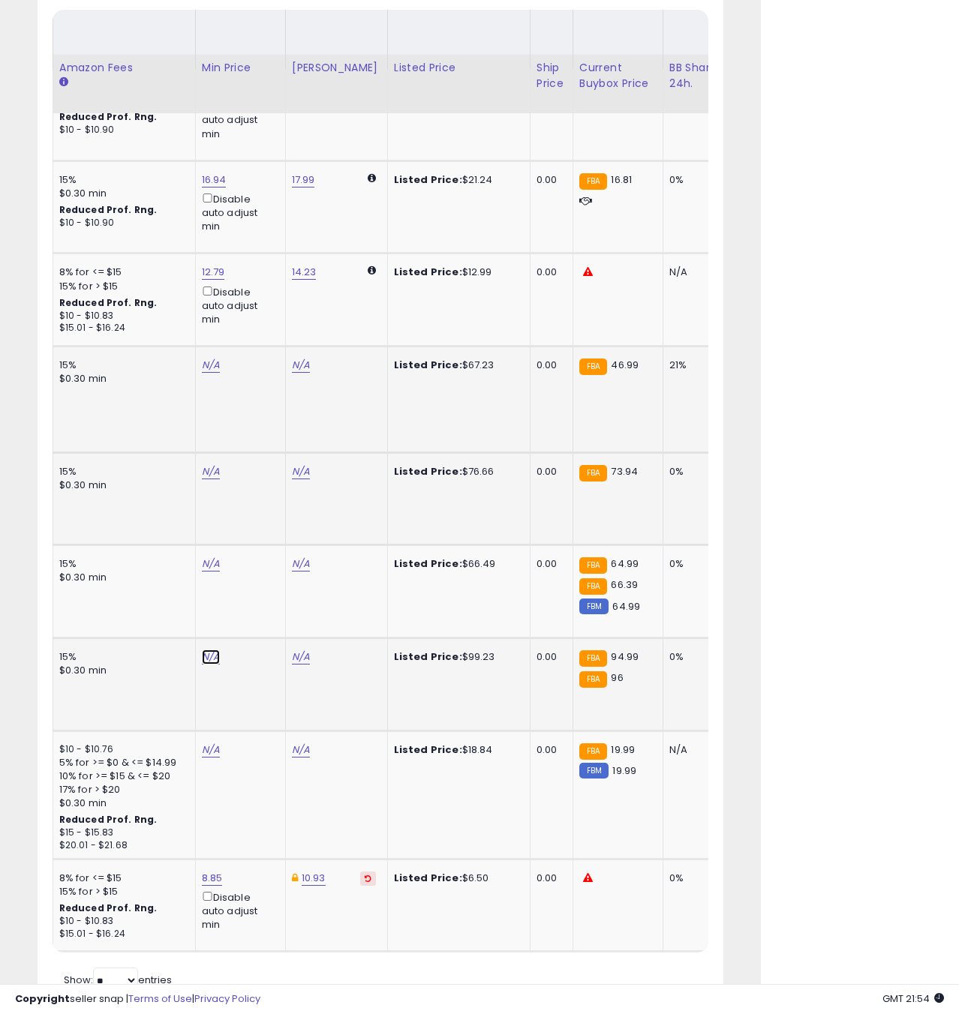
click at [208, 373] on link "N/A" at bounding box center [211, 365] width 18 height 15
type input "*****"
click at [258, 603] on icon "submit" at bounding box center [253, 604] width 9 height 9
click at [204, 373] on link "N/A" at bounding box center [211, 365] width 18 height 15
type input "*****"
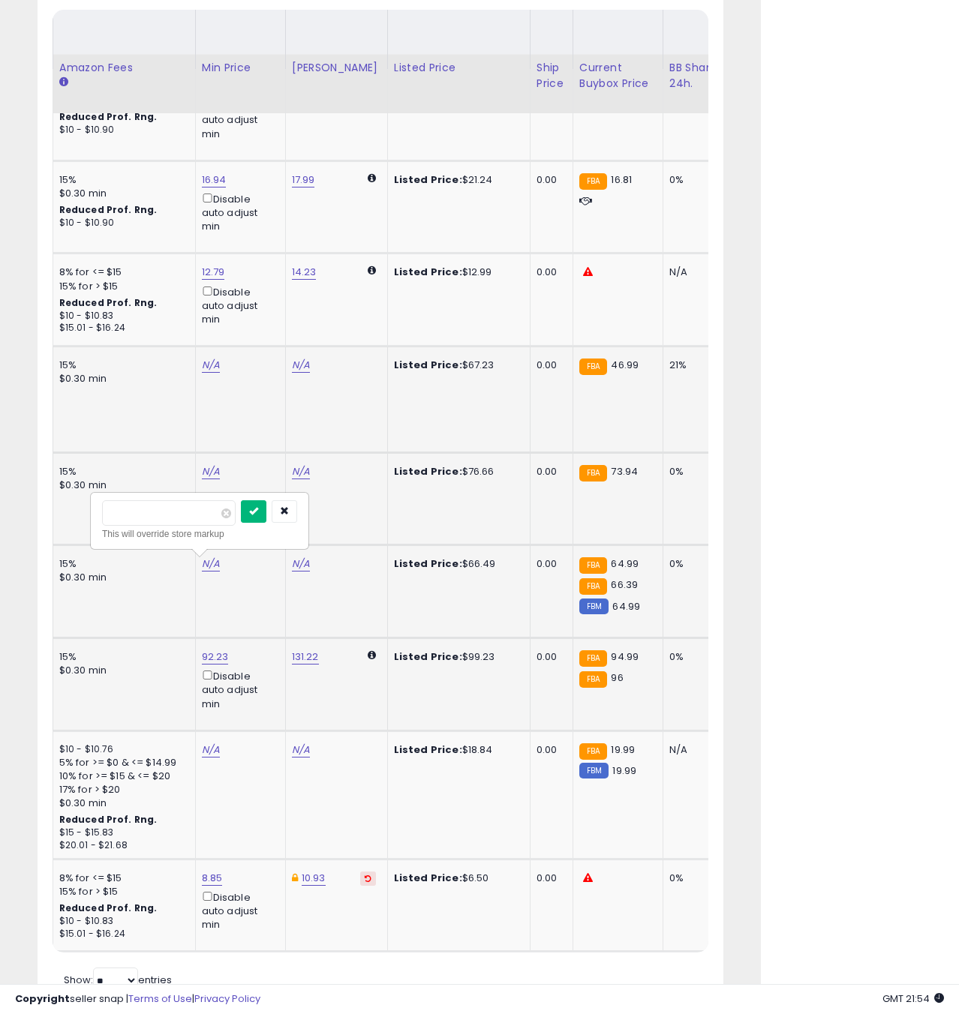
click at [258, 515] on icon "submit" at bounding box center [253, 510] width 9 height 9
click at [202, 373] on link "N/A" at bounding box center [211, 365] width 18 height 15
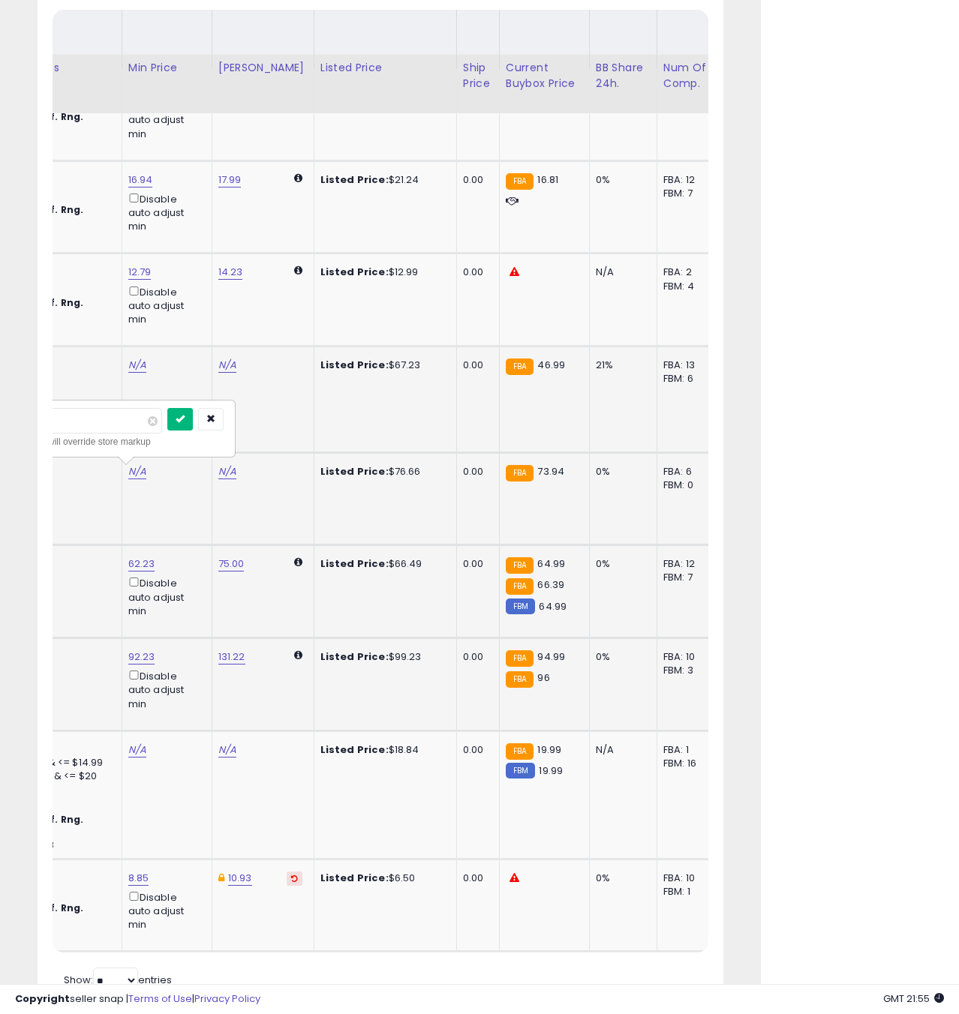
type input "*****"
click at [186, 416] on button "submit" at bounding box center [180, 419] width 26 height 23
click at [128, 363] on link "N/A" at bounding box center [137, 365] width 18 height 15
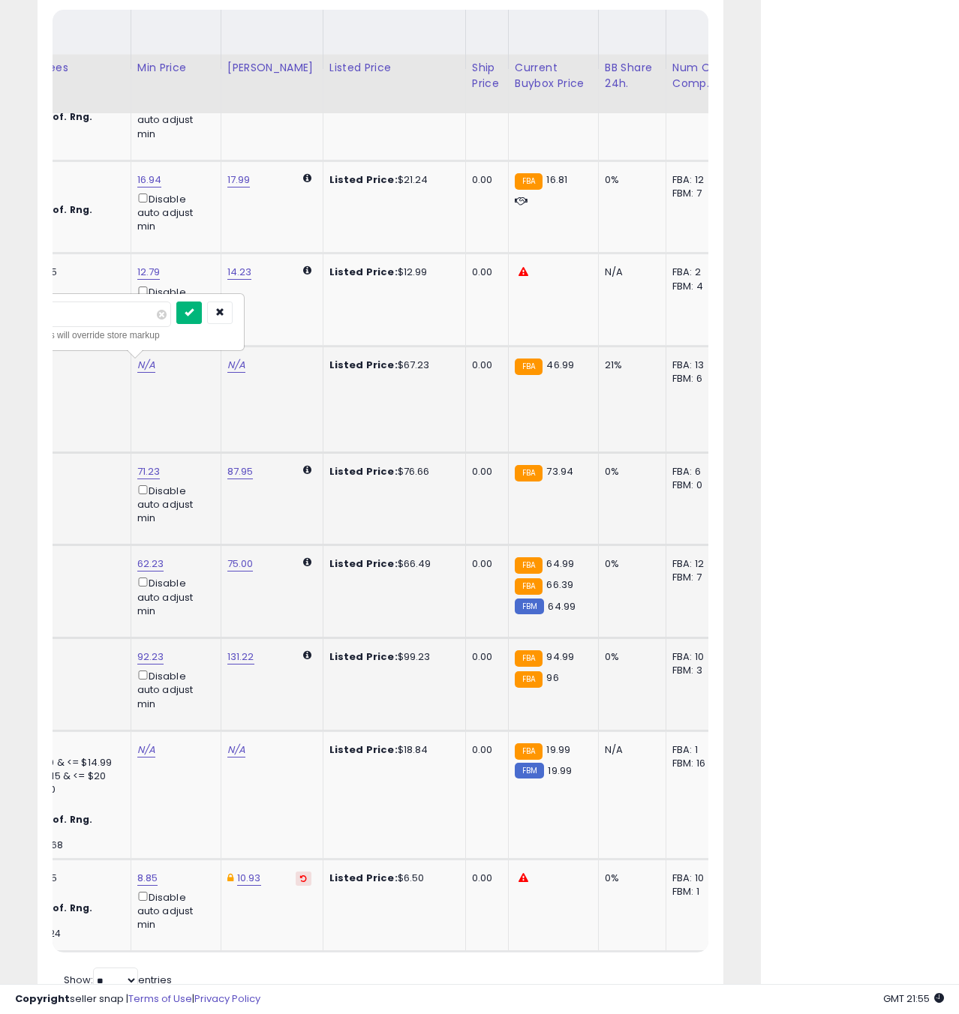
type input "*****"
click at [194, 312] on icon "submit" at bounding box center [189, 312] width 9 height 9
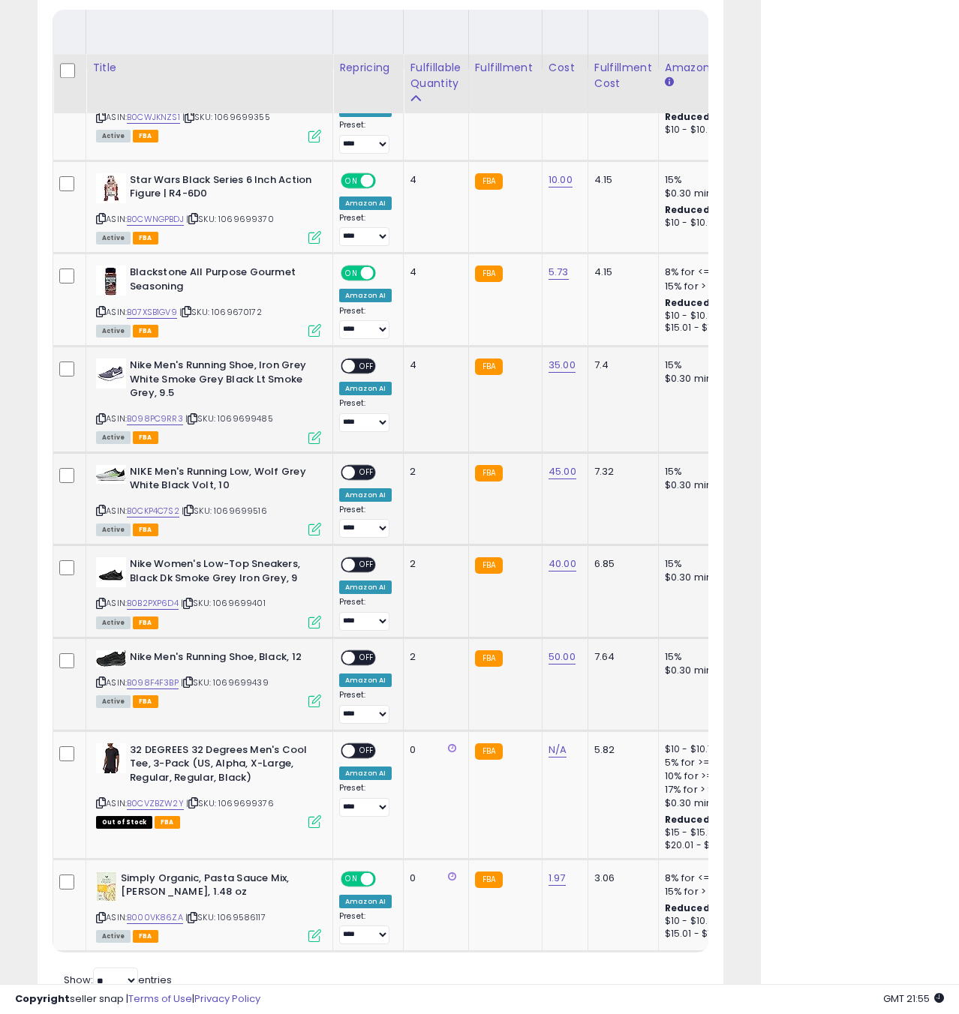
click at [314, 436] on icon at bounding box center [314, 437] width 13 height 13
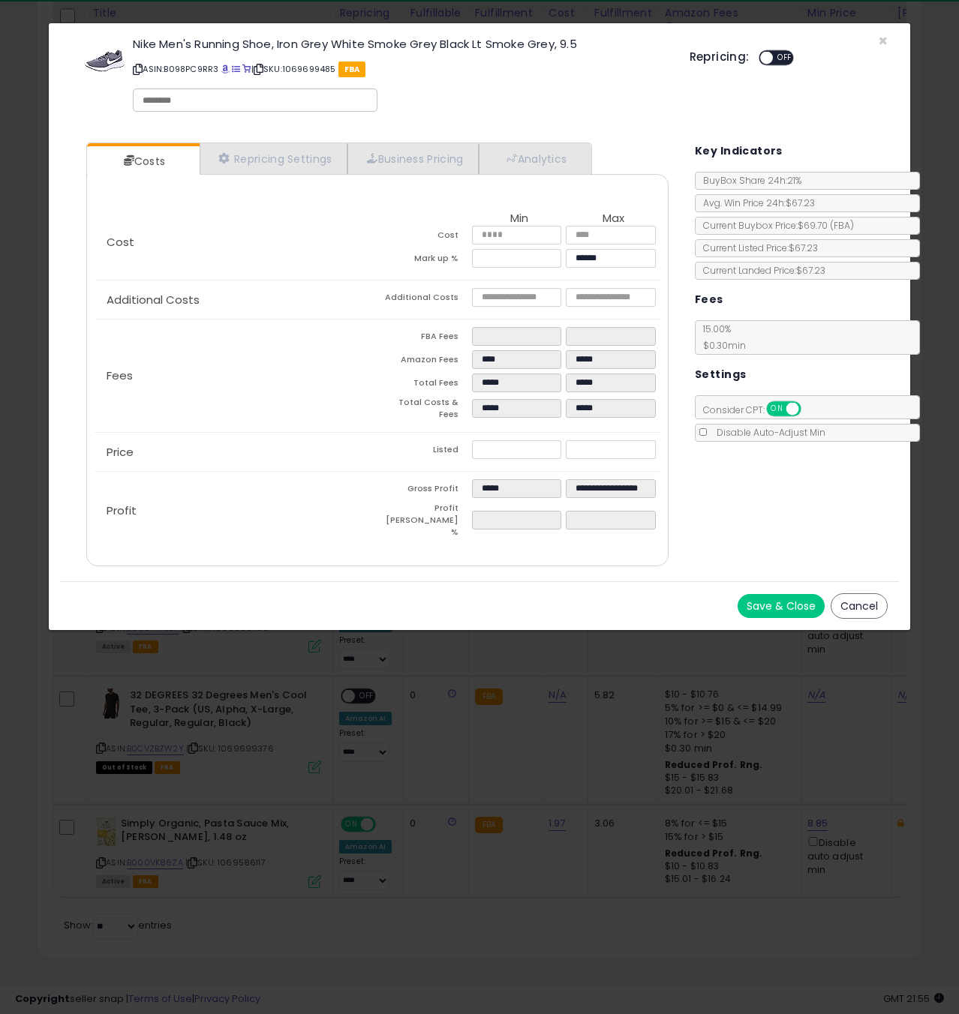
click at [774, 594] on button "Save & Close" at bounding box center [781, 606] width 87 height 24
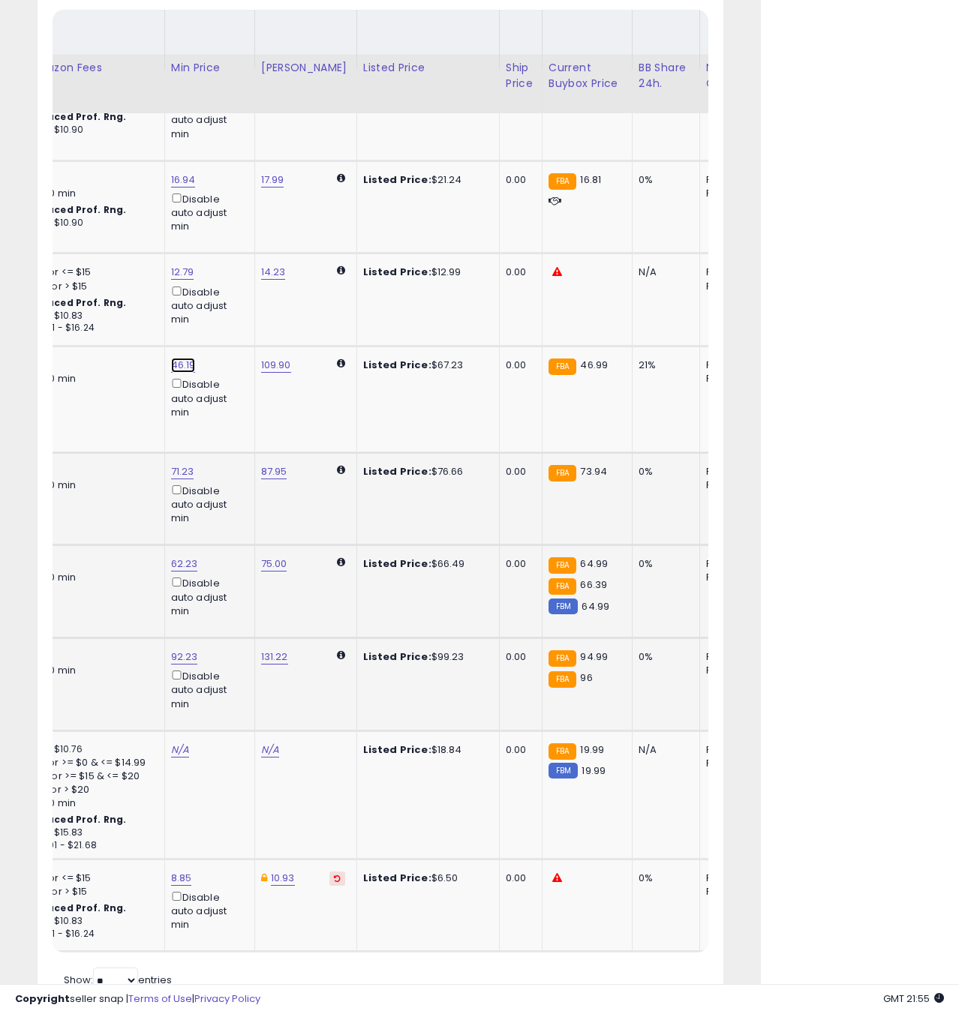
click at [175, 95] on link "46.19" at bounding box center [184, 87] width 26 height 15
type input "*****"
click at [230, 311] on icon "submit" at bounding box center [225, 312] width 9 height 9
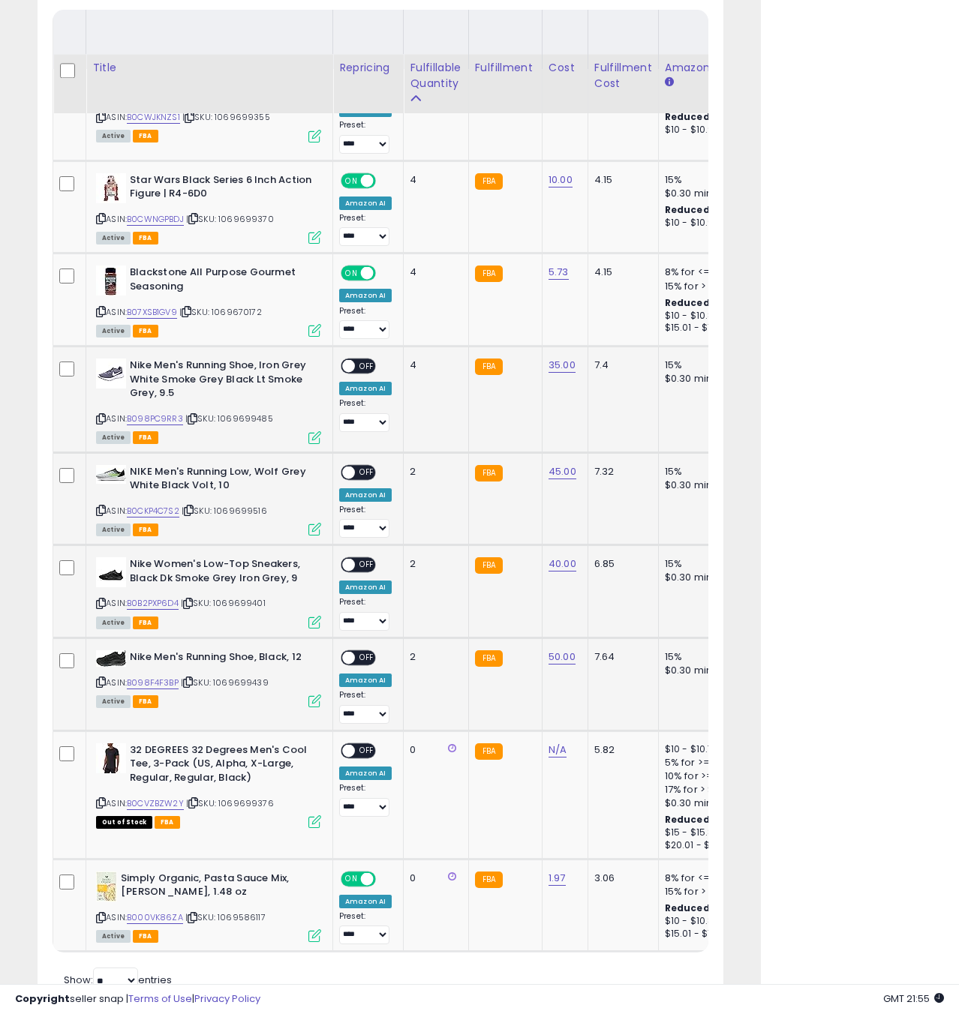
click at [311, 434] on icon at bounding box center [314, 437] width 13 height 13
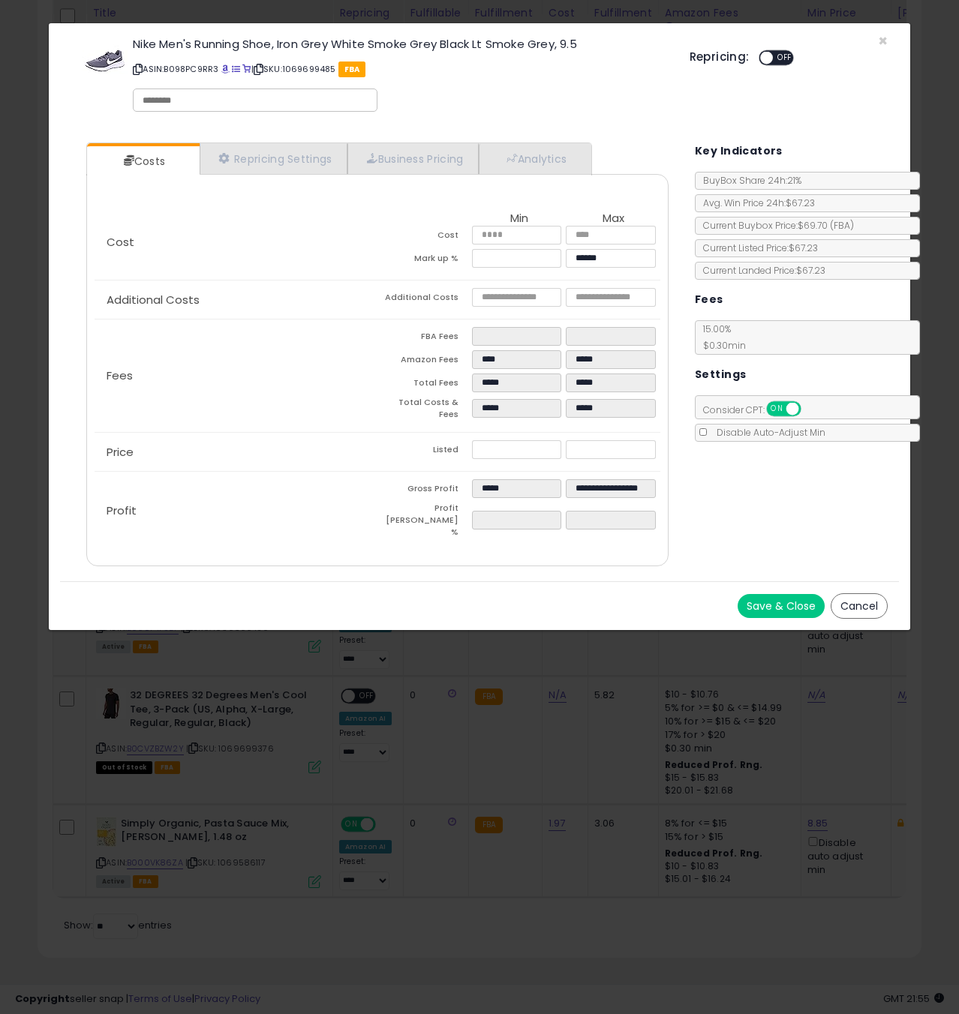
click at [777, 594] on button "Save & Close" at bounding box center [781, 606] width 87 height 24
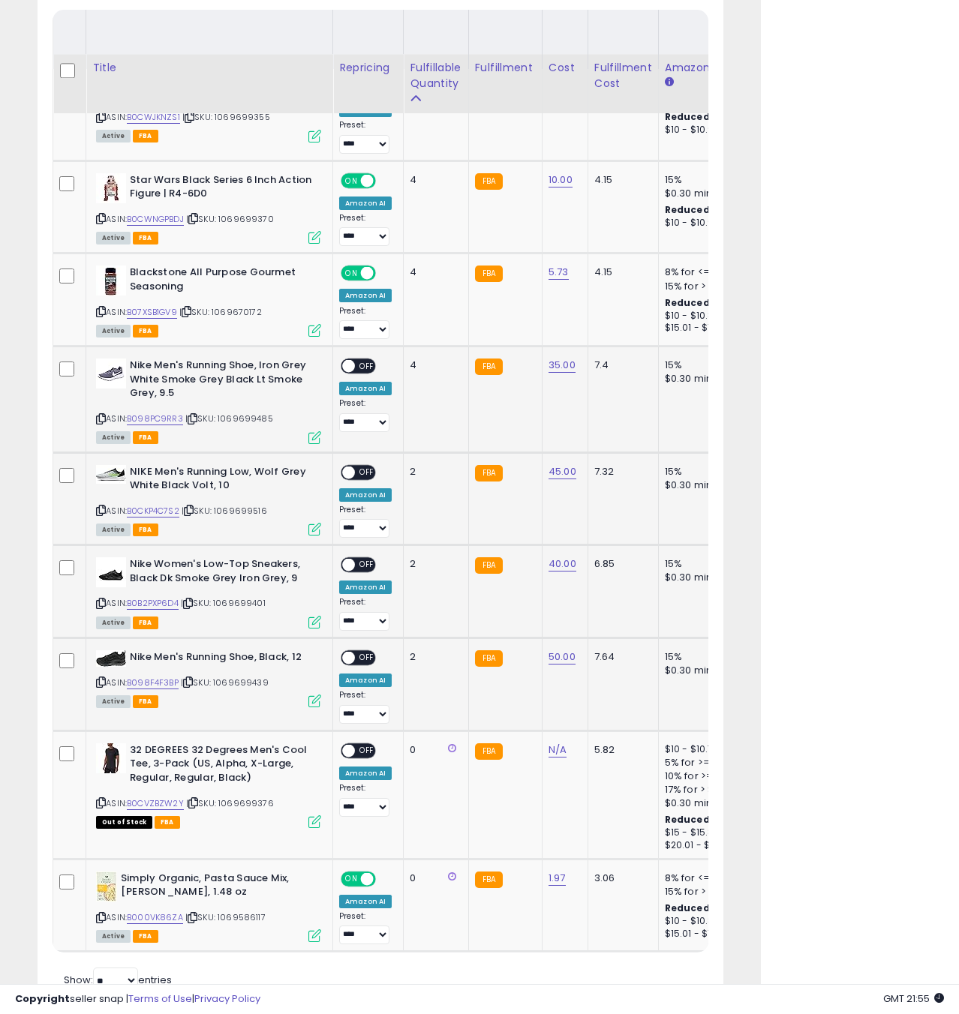
click at [362, 366] on span "OFF" at bounding box center [367, 366] width 24 height 13
click at [317, 527] on icon at bounding box center [314, 529] width 13 height 13
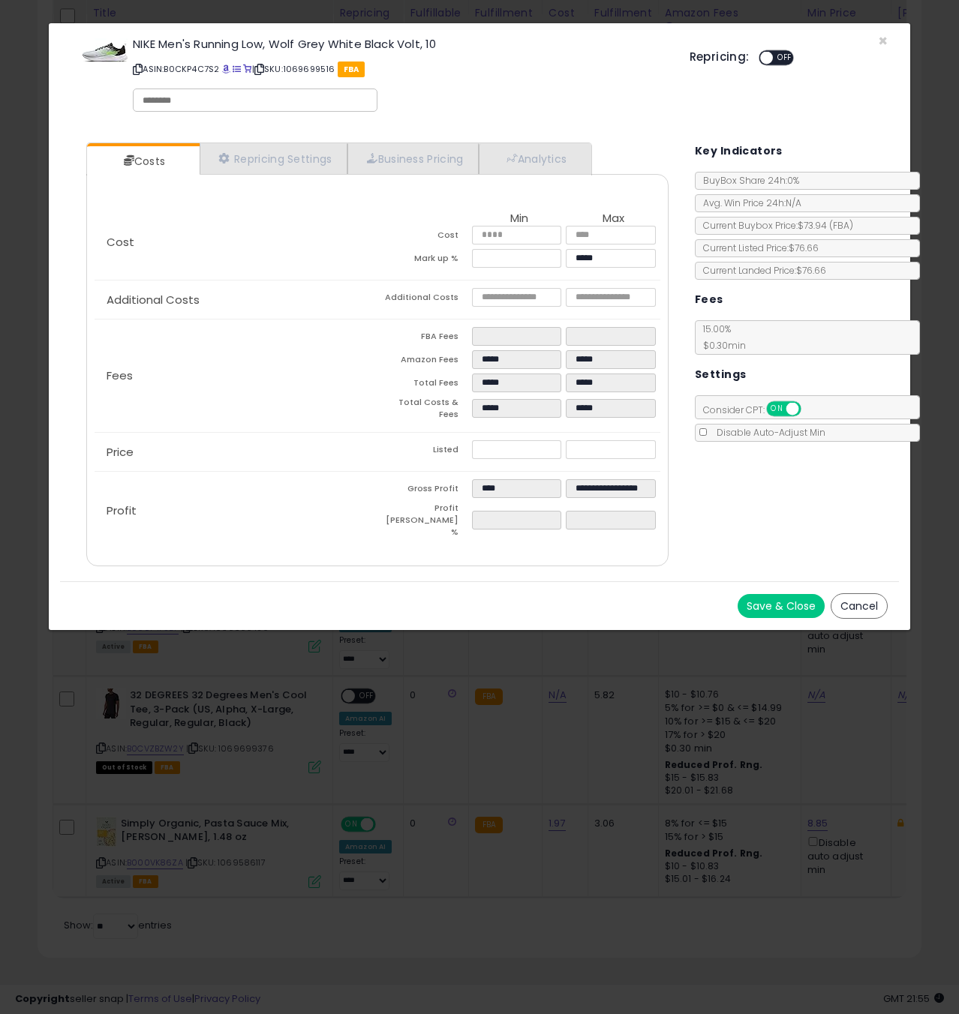
click at [766, 594] on button "Save & Close" at bounding box center [781, 606] width 87 height 24
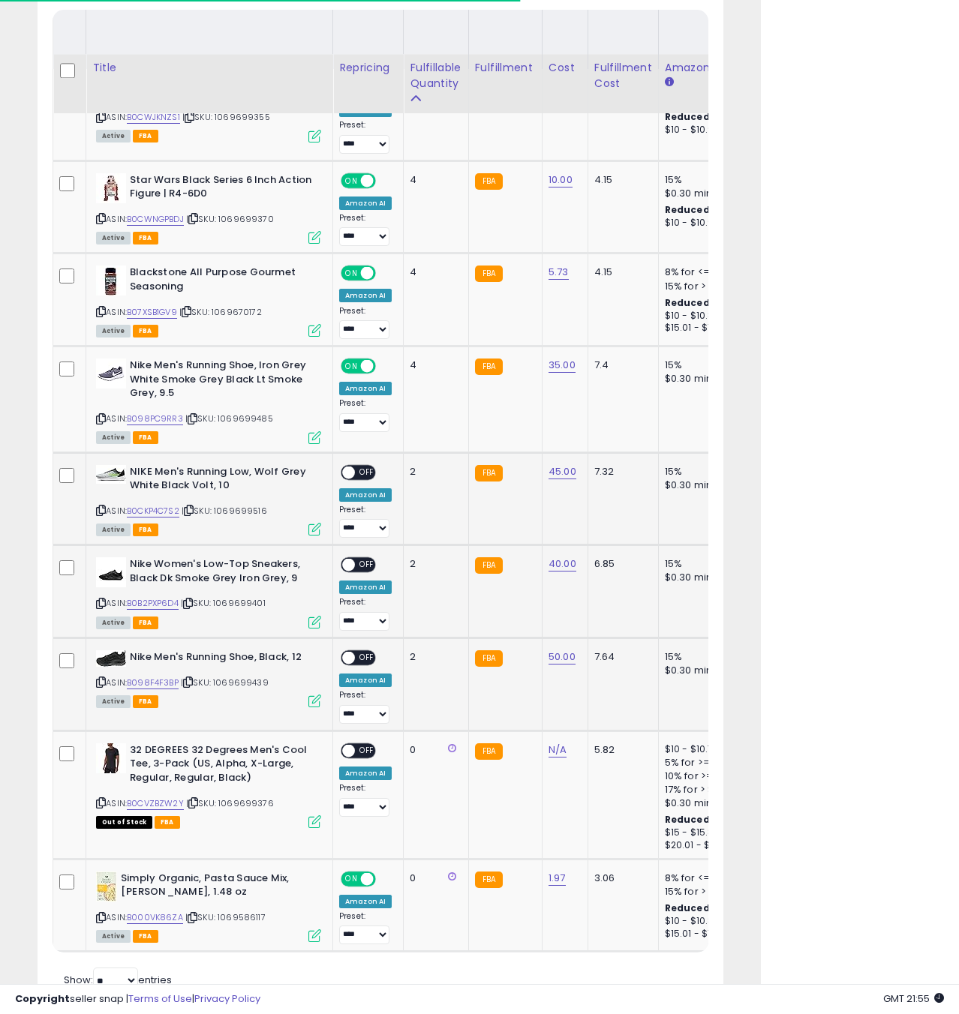
click at [360, 473] on span "OFF" at bounding box center [367, 472] width 24 height 13
click at [311, 622] on icon at bounding box center [314, 622] width 13 height 13
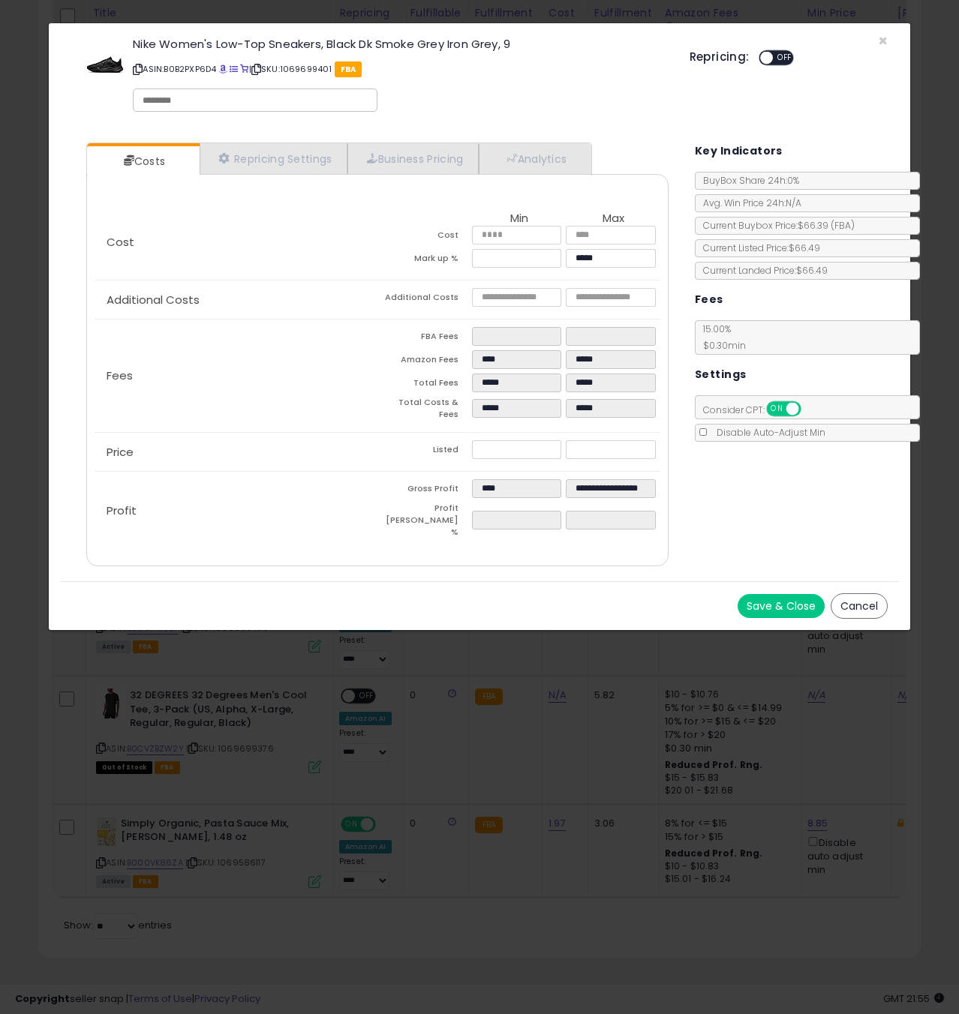
drag, startPoint x: 795, startPoint y: 582, endPoint x: 788, endPoint y: 583, distance: 7.7
click at [795, 594] on button "Save & Close" at bounding box center [781, 606] width 87 height 24
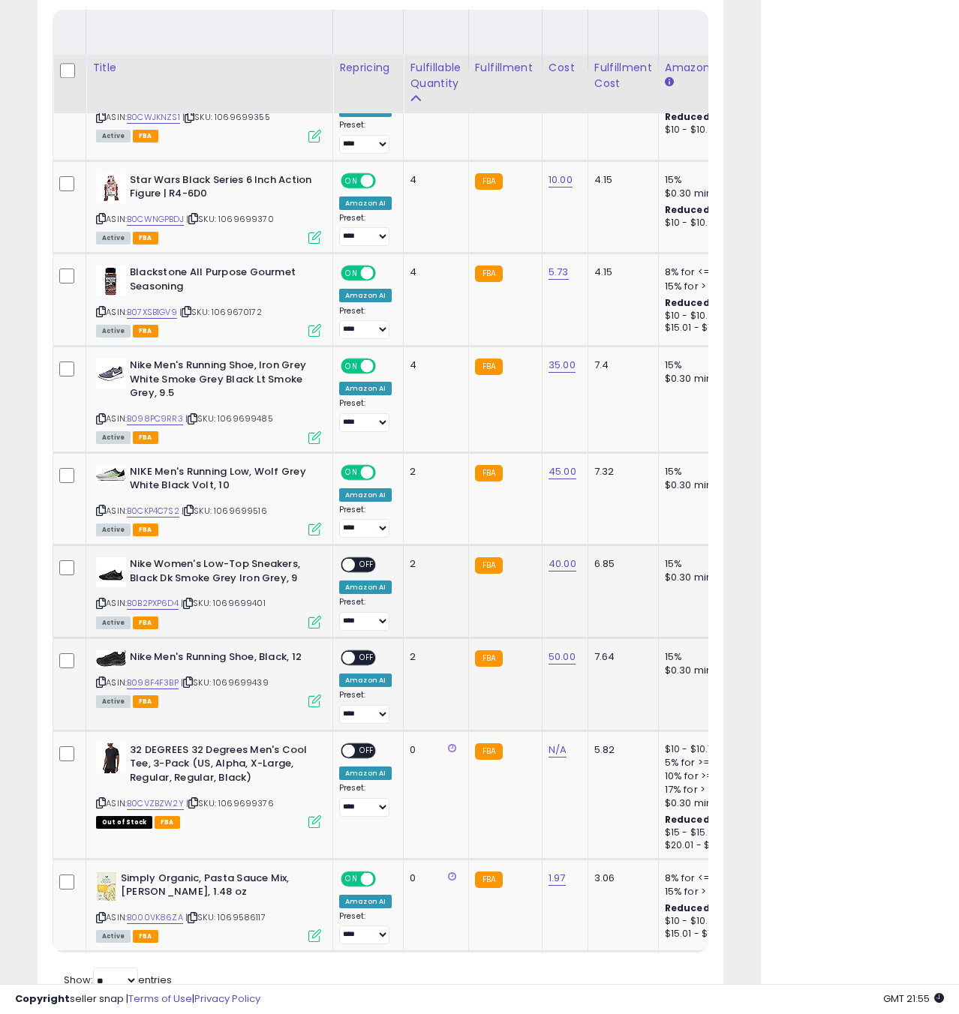
click at [357, 564] on span "OFF" at bounding box center [367, 565] width 24 height 13
click at [314, 705] on icon at bounding box center [314, 701] width 13 height 13
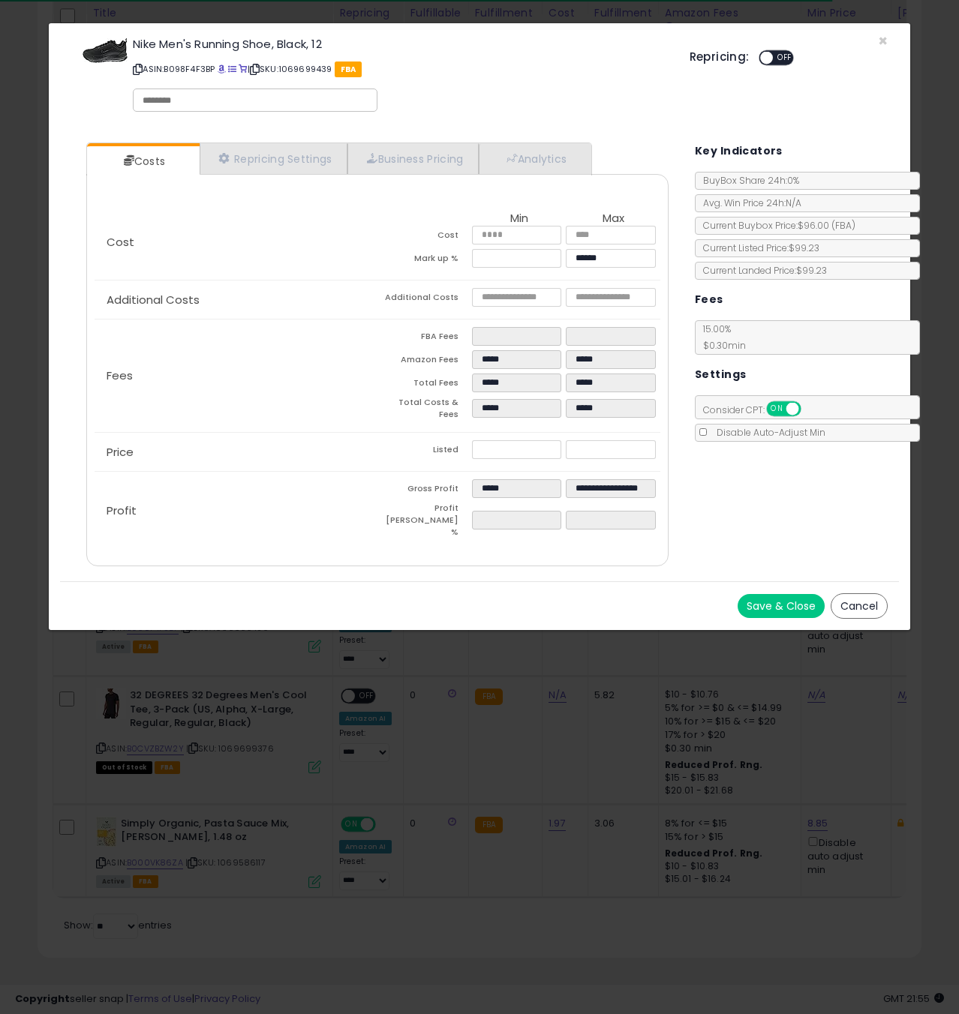
click at [777, 594] on button "Save & Close" at bounding box center [781, 606] width 87 height 24
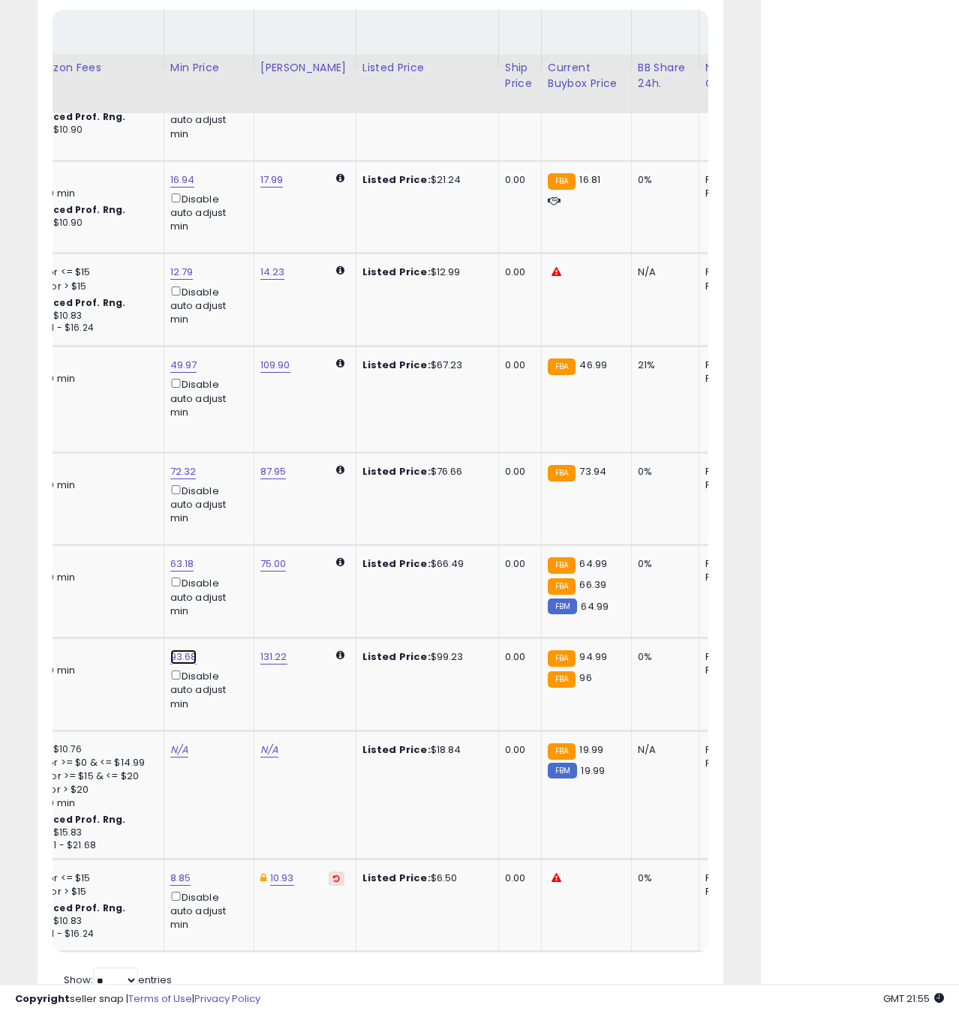
click at [179, 95] on link "93.68" at bounding box center [183, 87] width 26 height 15
type input "*"
type input "*****"
click at [231, 603] on icon "submit" at bounding box center [226, 604] width 9 height 9
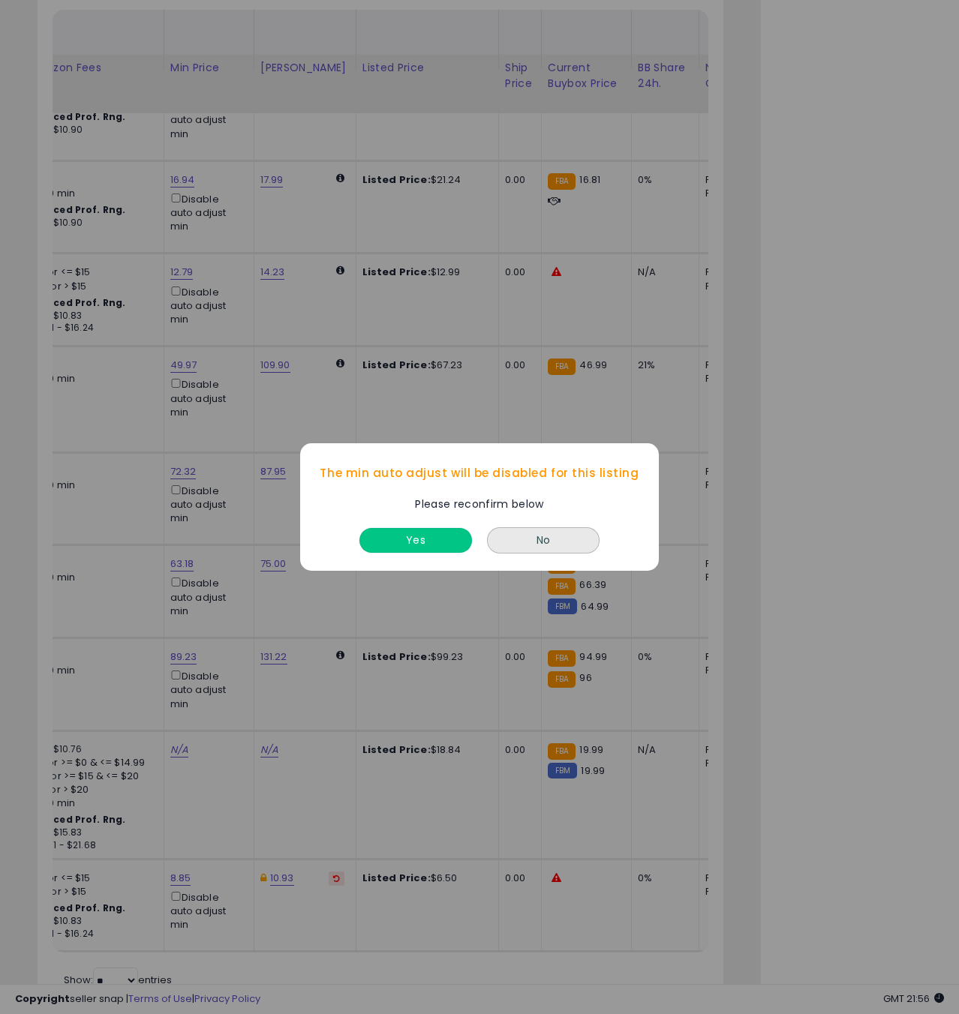
click at [419, 544] on button "Yes" at bounding box center [415, 540] width 113 height 25
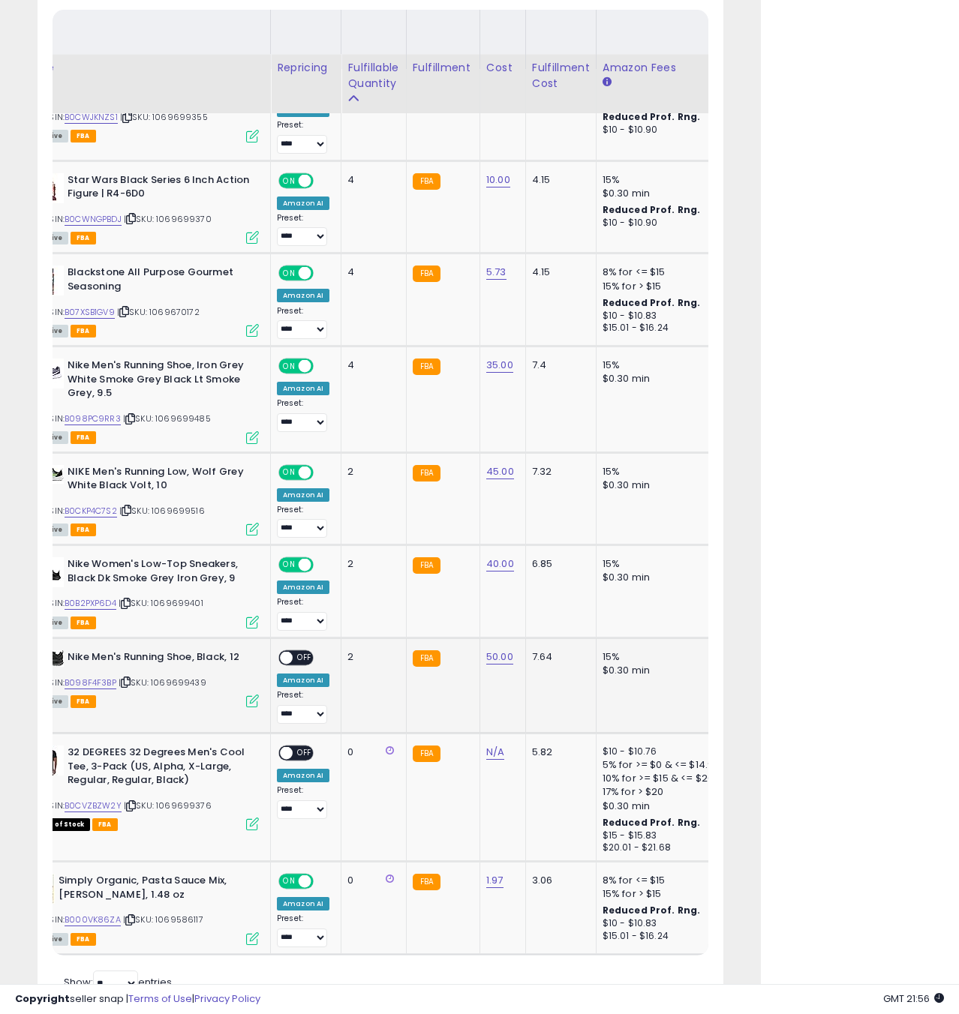
click at [299, 660] on span "OFF" at bounding box center [305, 658] width 24 height 13
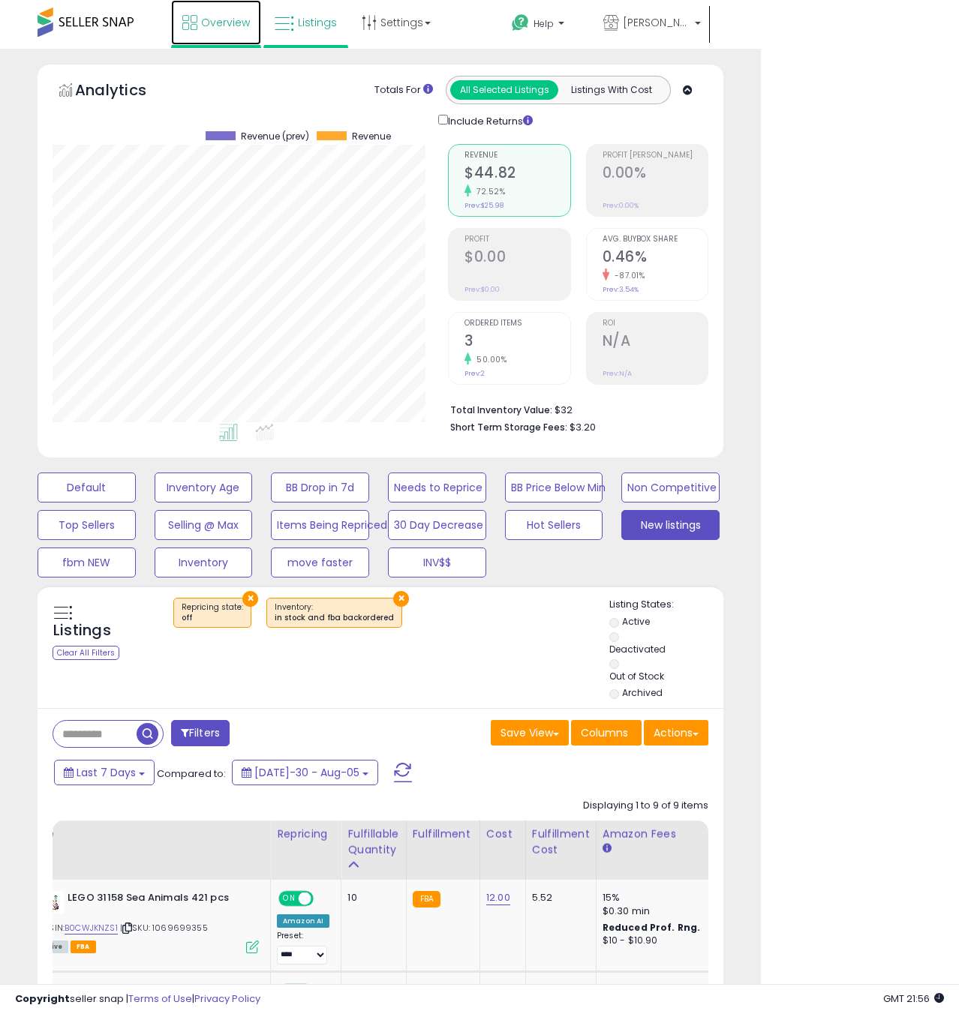
click at [220, 35] on link "Overview" at bounding box center [216, 22] width 90 height 45
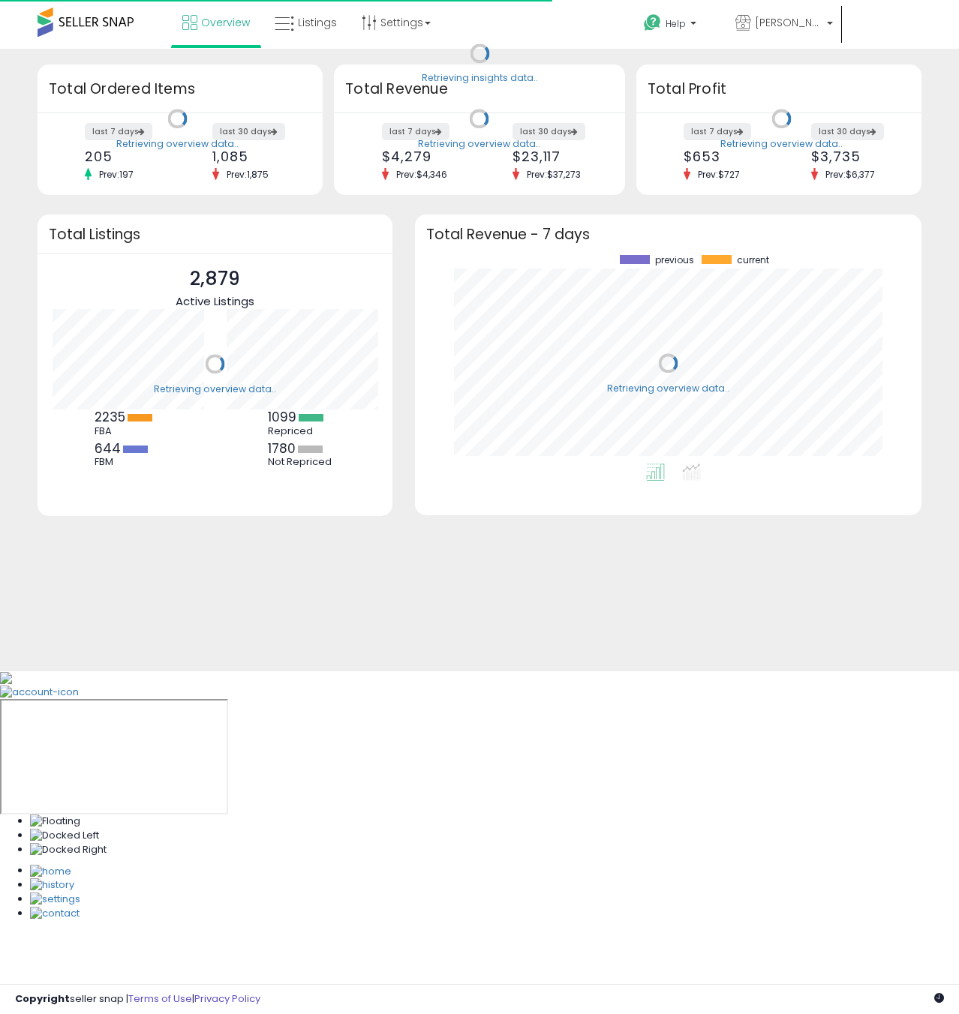
scroll to position [209, 476]
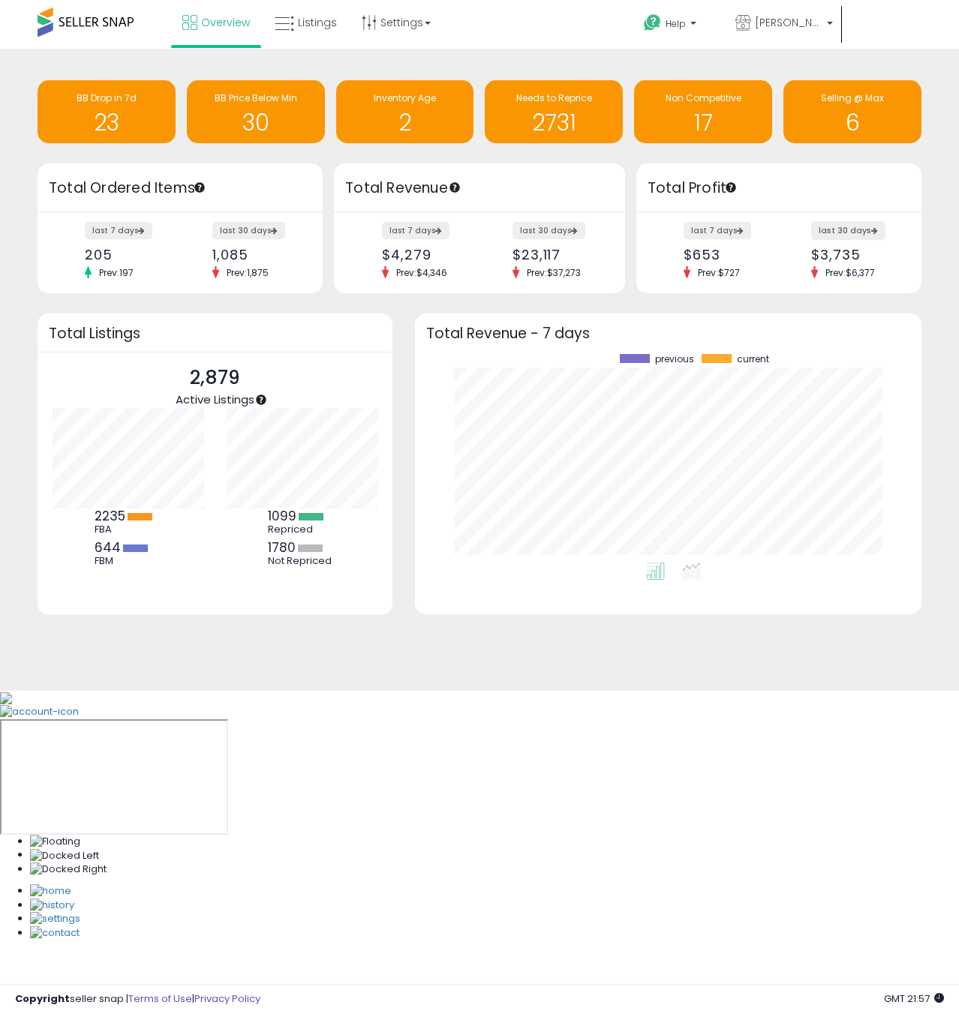
click at [849, 230] on label "last 30 days" at bounding box center [848, 230] width 74 height 19
click at [872, 229] on icon at bounding box center [875, 230] width 8 height 7
click at [86, 22] on span at bounding box center [86, 22] width 96 height 29
